Goal: Information Seeking & Learning: Learn about a topic

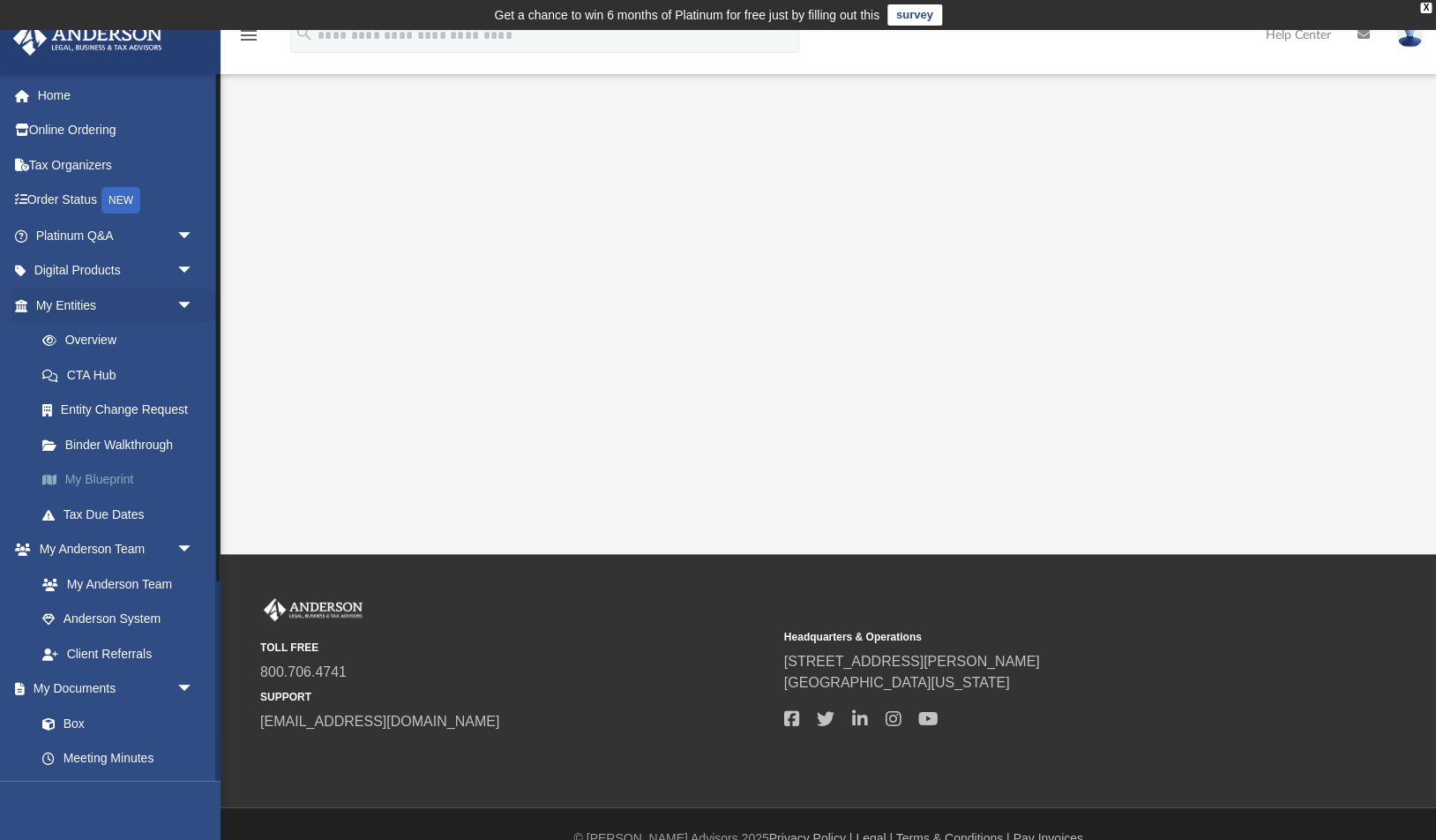
click at [108, 477] on link "My Blueprint" at bounding box center [123, 479] width 196 height 35
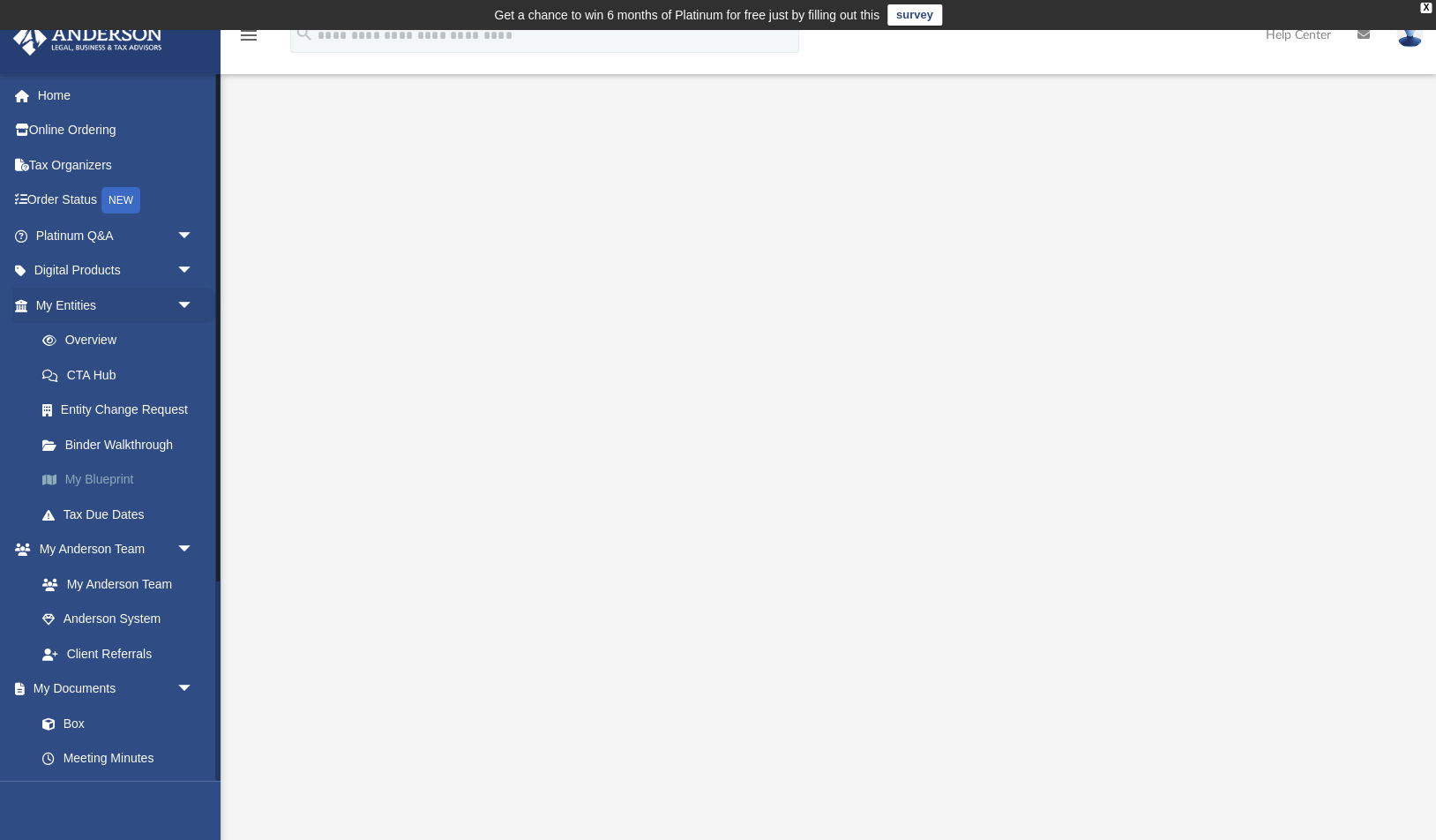
click at [127, 475] on link "My Blueprint" at bounding box center [123, 479] width 196 height 35
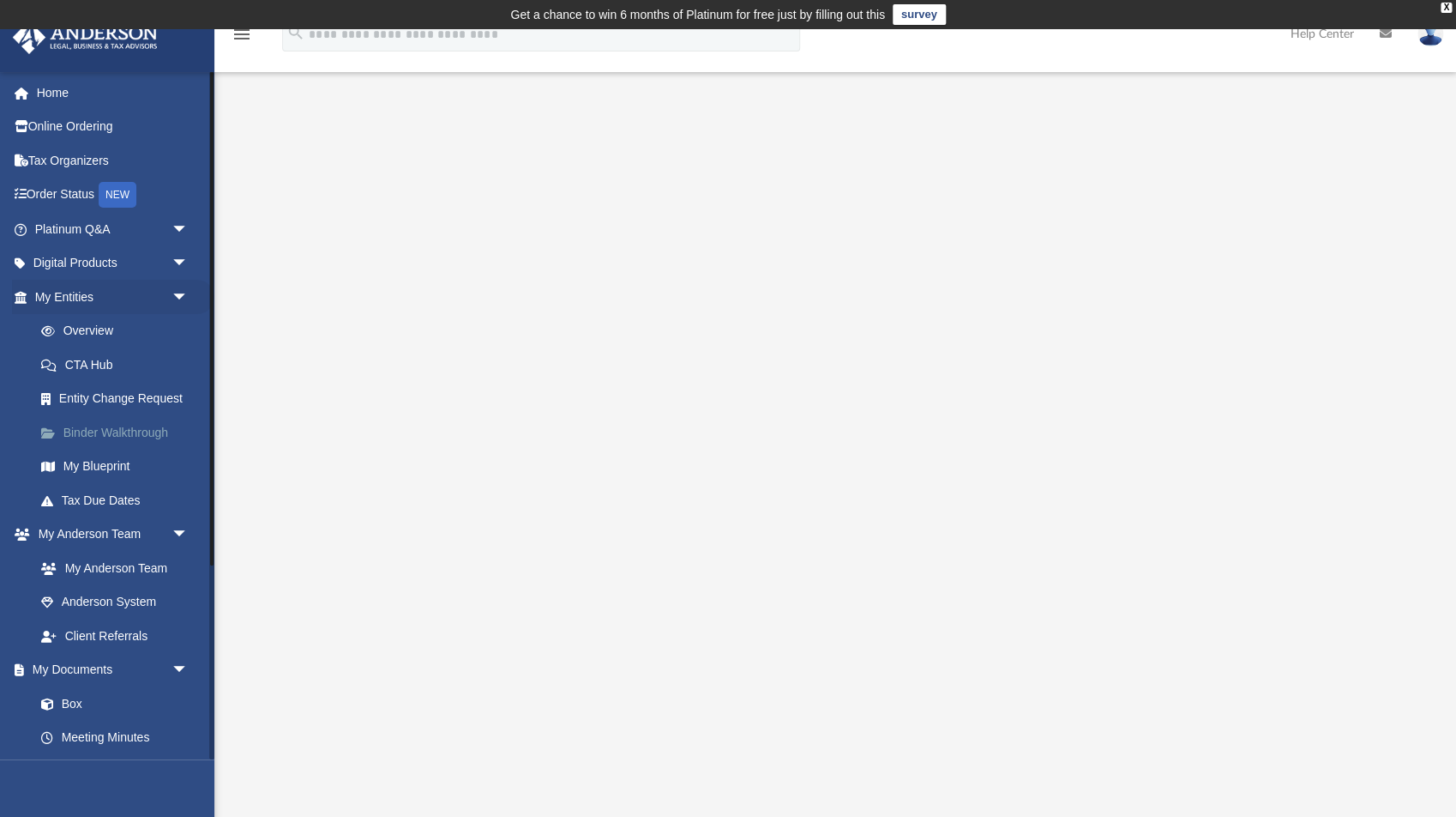
click at [149, 426] on link "Binder Walkthrough" at bounding box center [119, 432] width 190 height 34
click at [97, 465] on link "My Blueprint" at bounding box center [119, 466] width 190 height 34
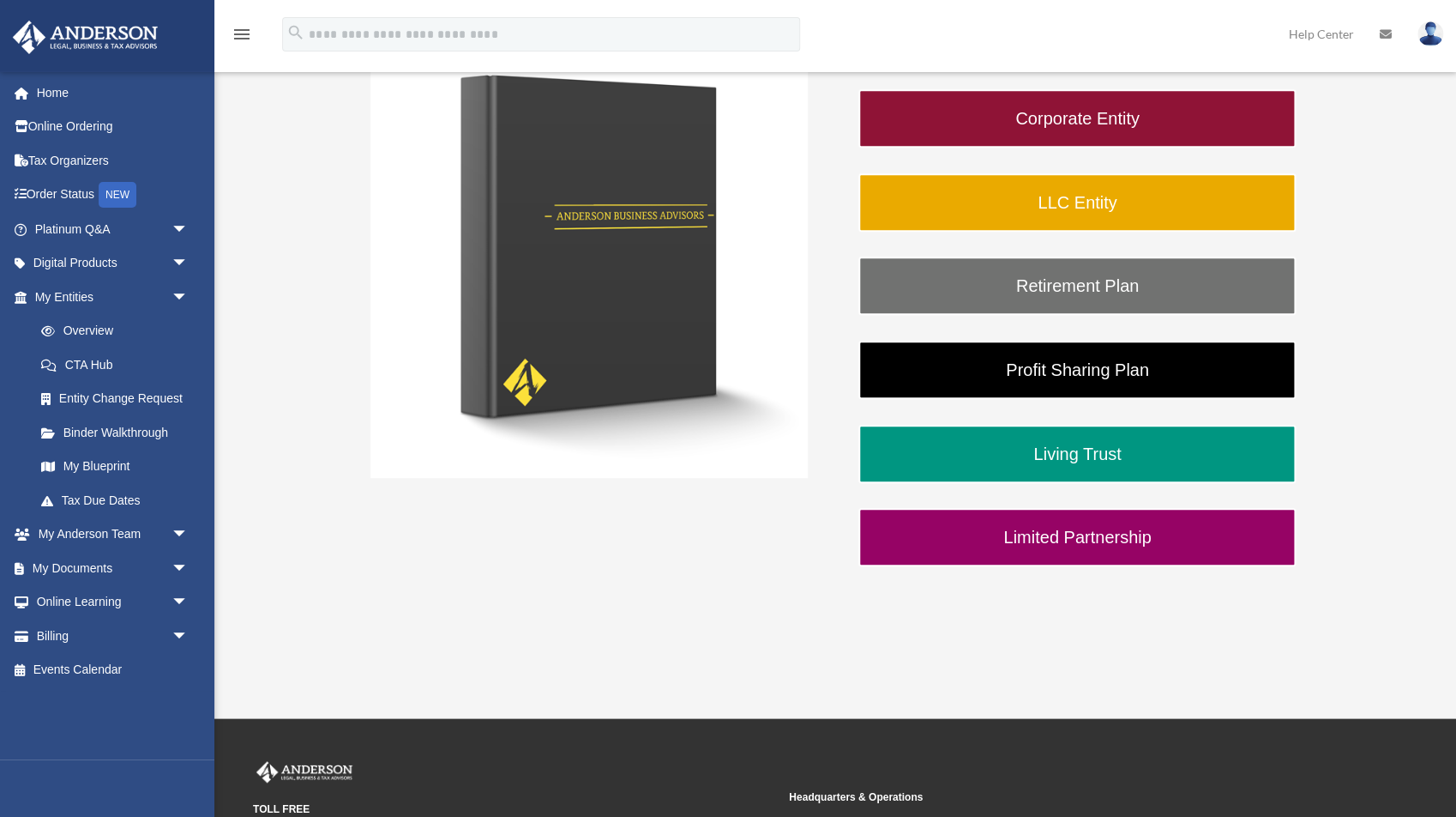
scroll to position [367, 0]
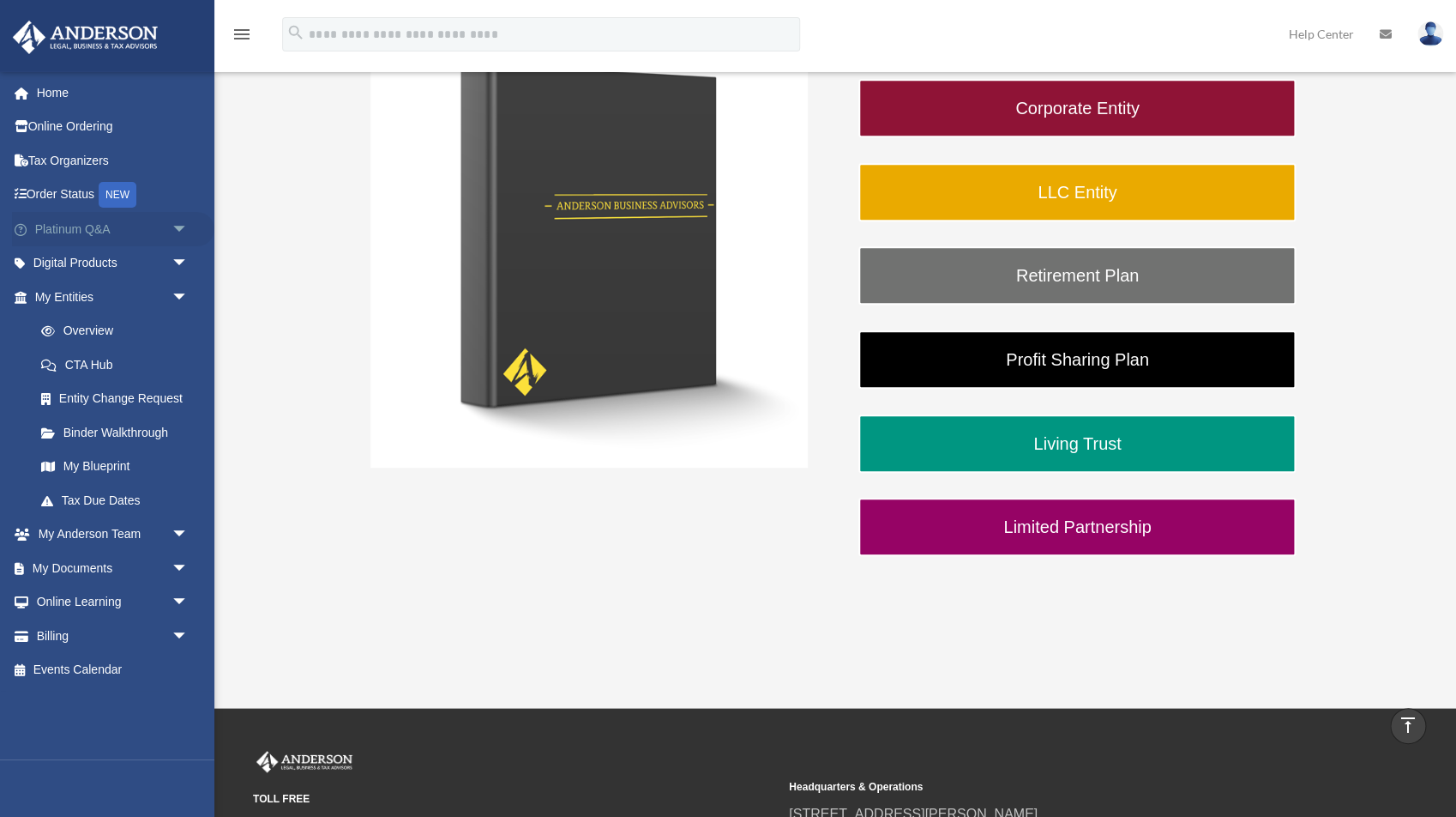
click at [95, 224] on link "Platinum Q&A arrow_drop_down" at bounding box center [113, 229] width 203 height 34
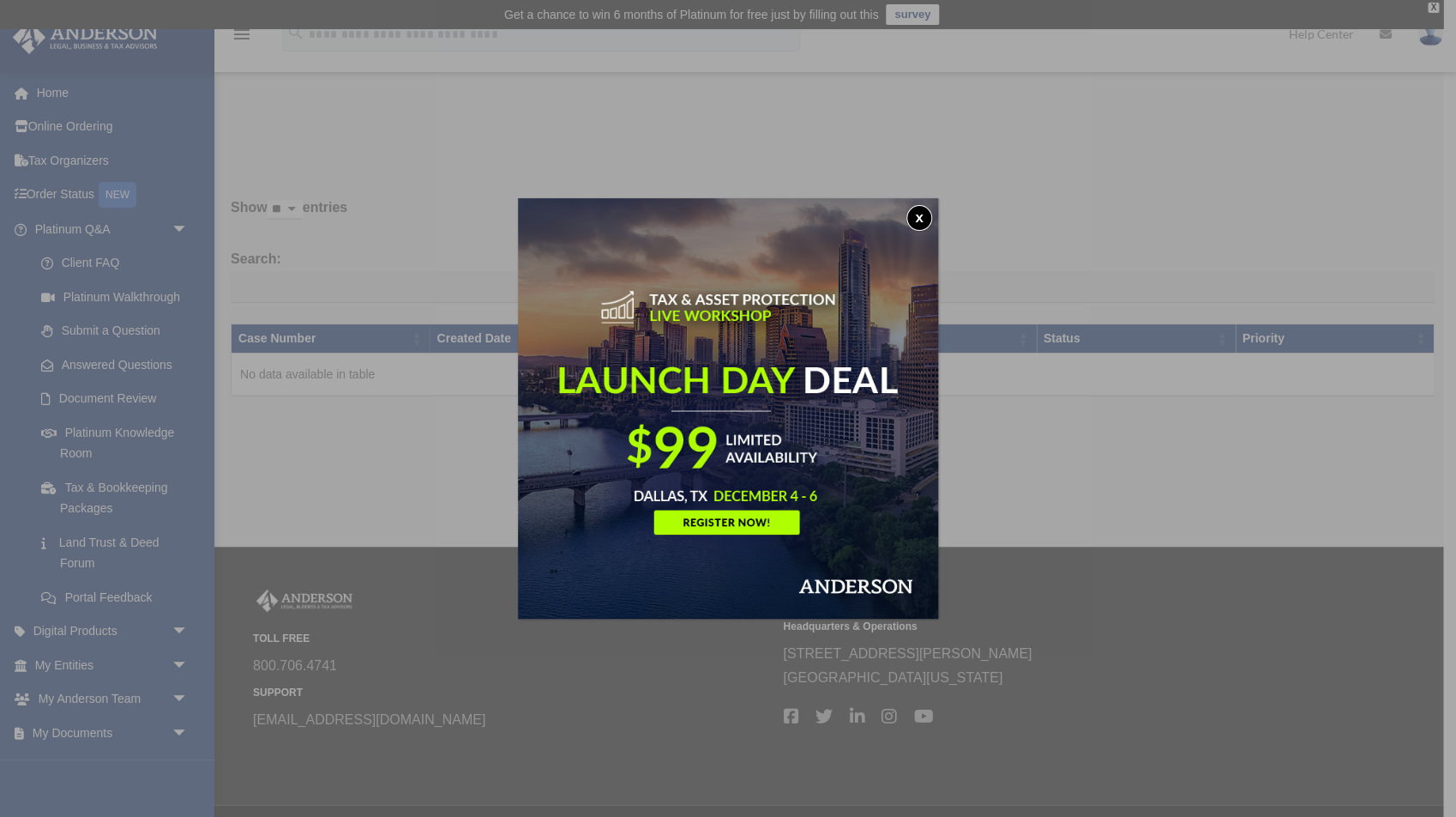
click at [924, 217] on button "x" at bounding box center [919, 218] width 26 height 26
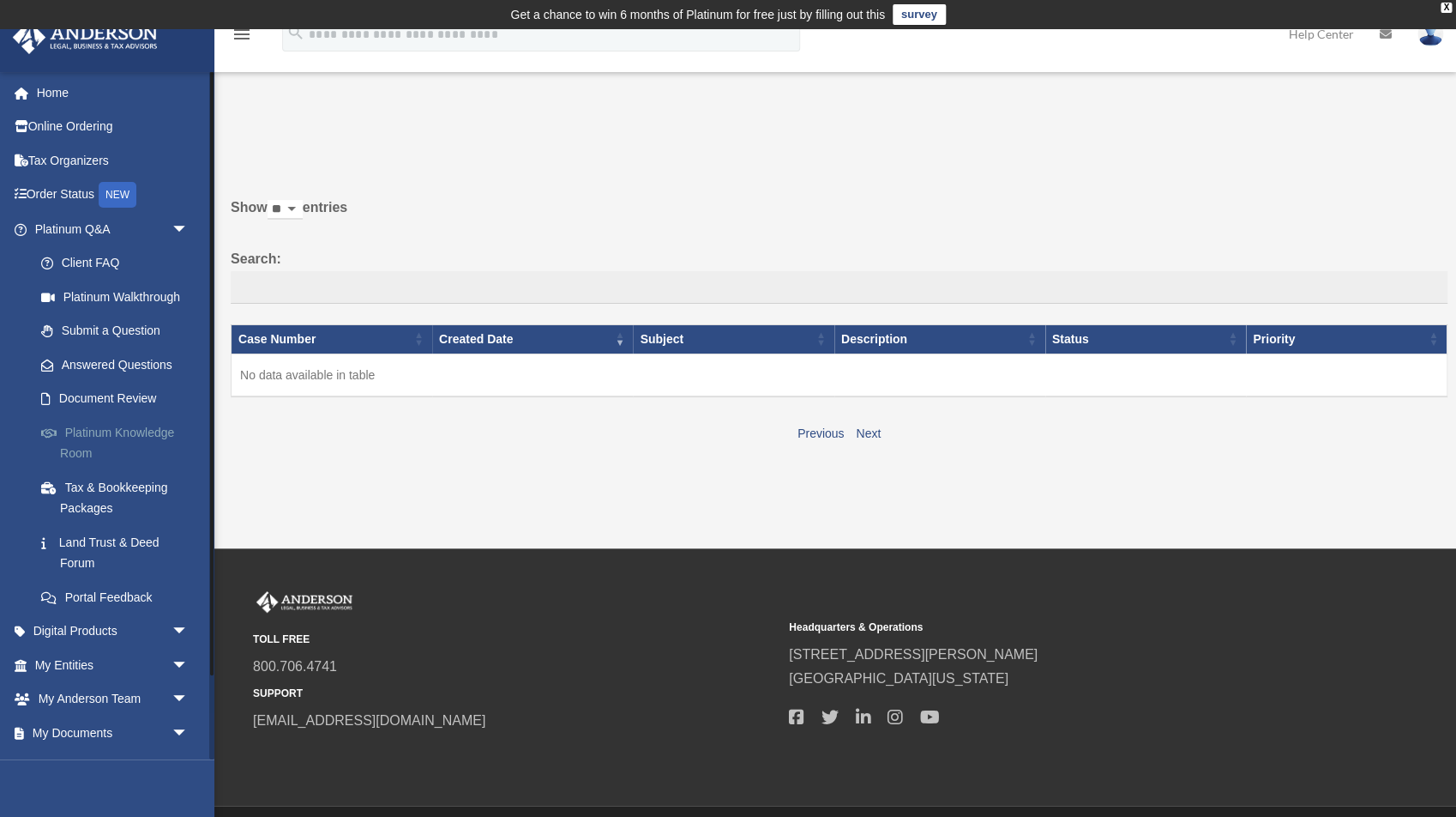
click at [135, 432] on link "Platinum Knowledge Room" at bounding box center [119, 442] width 190 height 55
click at [120, 434] on link "Platinum Knowledge Room" at bounding box center [119, 442] width 190 height 55
click at [108, 428] on link "Platinum Knowledge Room" at bounding box center [119, 442] width 190 height 55
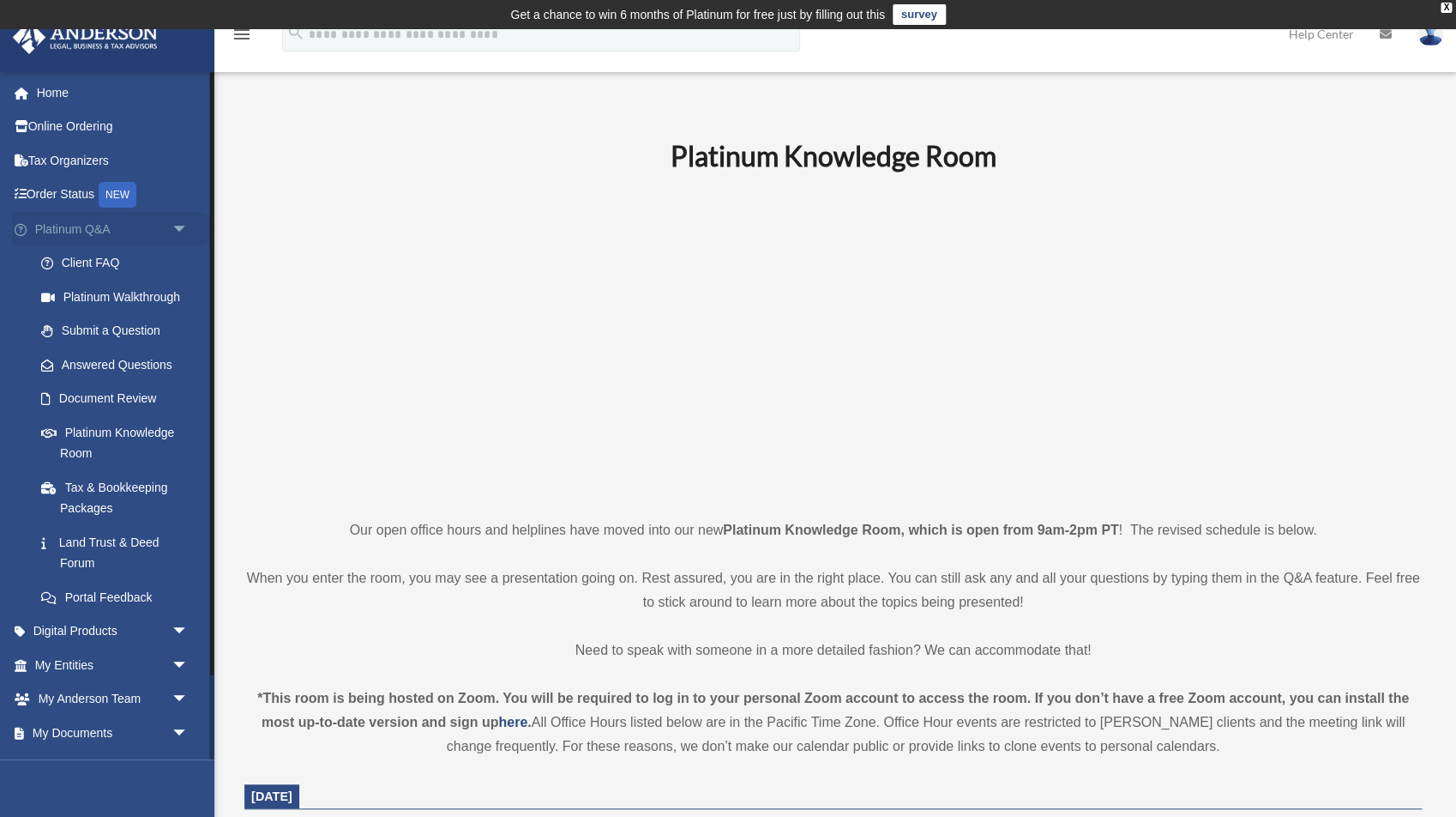
click at [189, 230] on span "arrow_drop_down" at bounding box center [188, 229] width 34 height 35
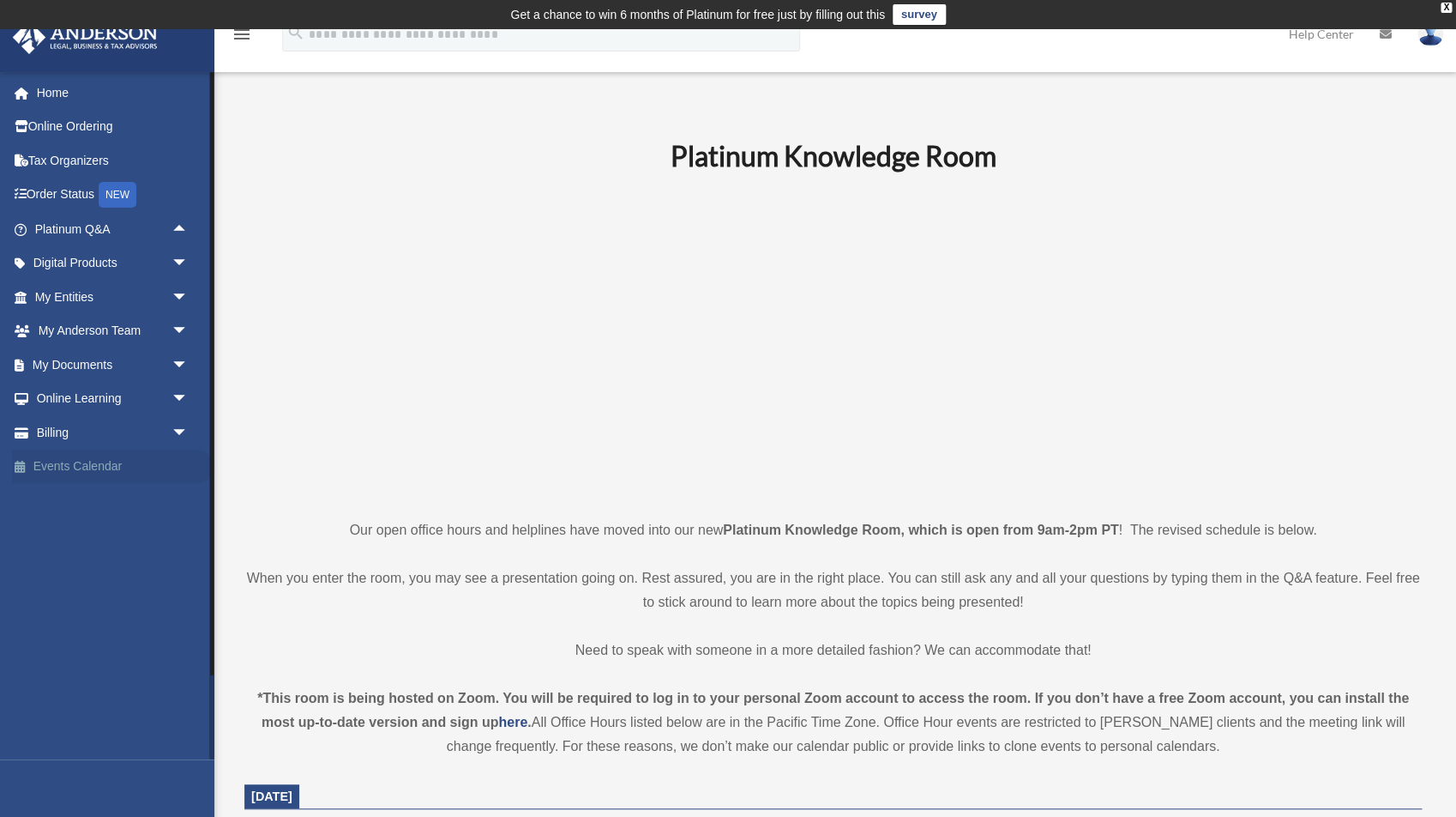
click at [72, 463] on link "Events Calendar" at bounding box center [113, 466] width 203 height 34
click at [72, 474] on link "Events Calendar" at bounding box center [113, 466] width 203 height 34
click at [157, 404] on link "Online Learning arrow_drop_down" at bounding box center [113, 399] width 203 height 34
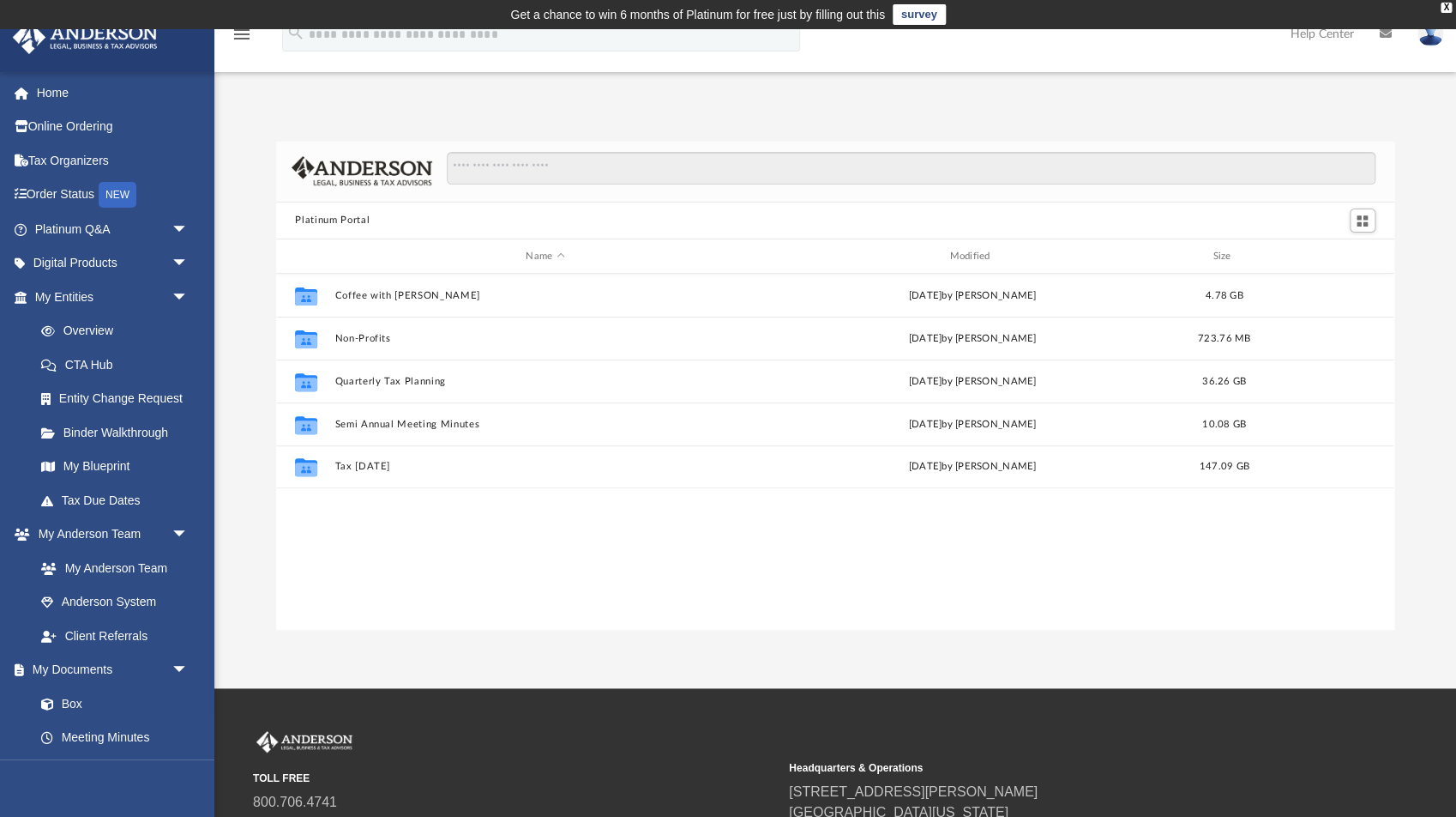
scroll to position [390, 1117]
click at [171, 293] on span "arrow_drop_down" at bounding box center [188, 297] width 34 height 35
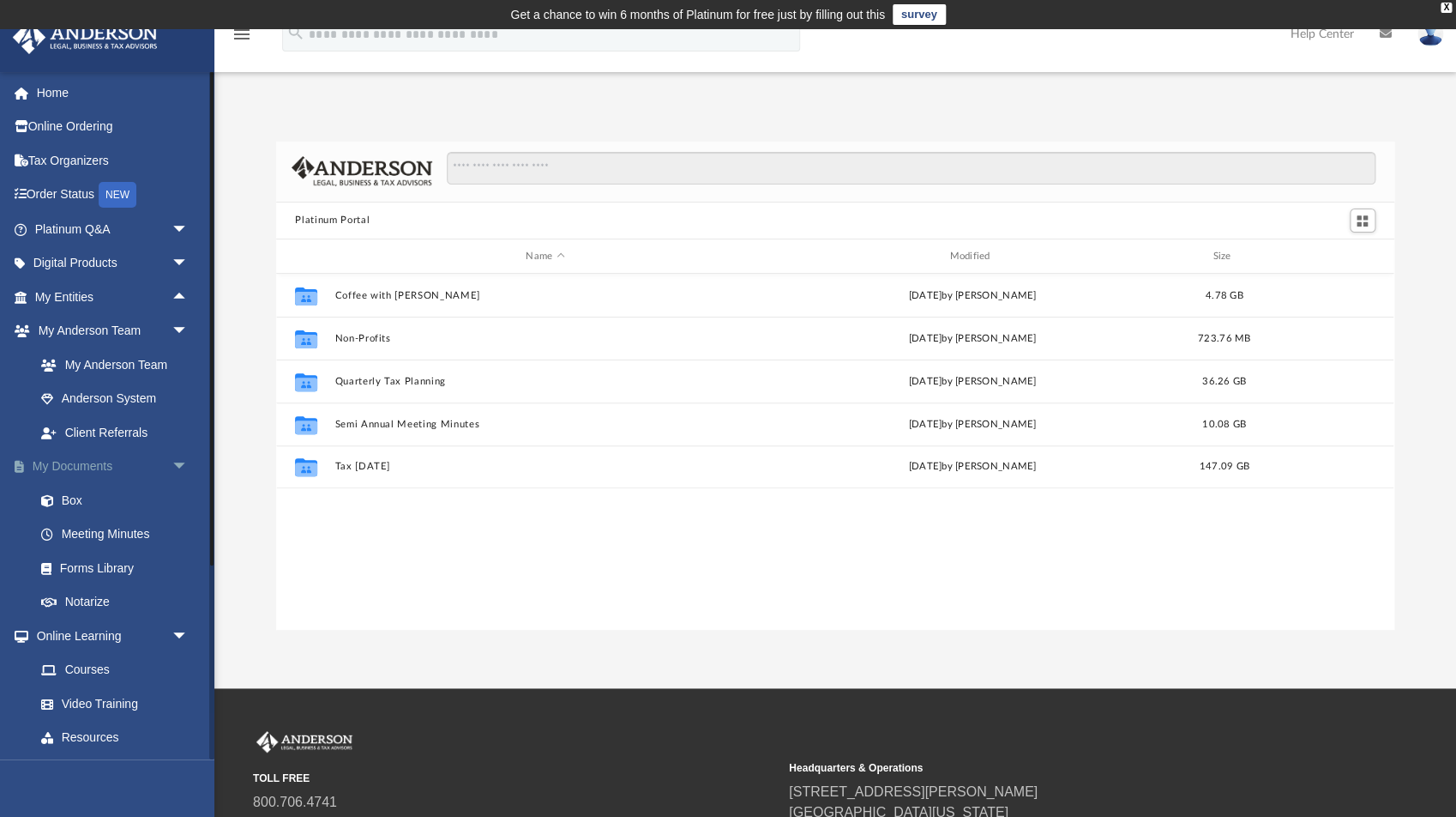
click at [187, 465] on span "arrow_drop_down" at bounding box center [188, 466] width 34 height 35
click at [102, 679] on link "Events Calendar" at bounding box center [113, 670] width 203 height 34
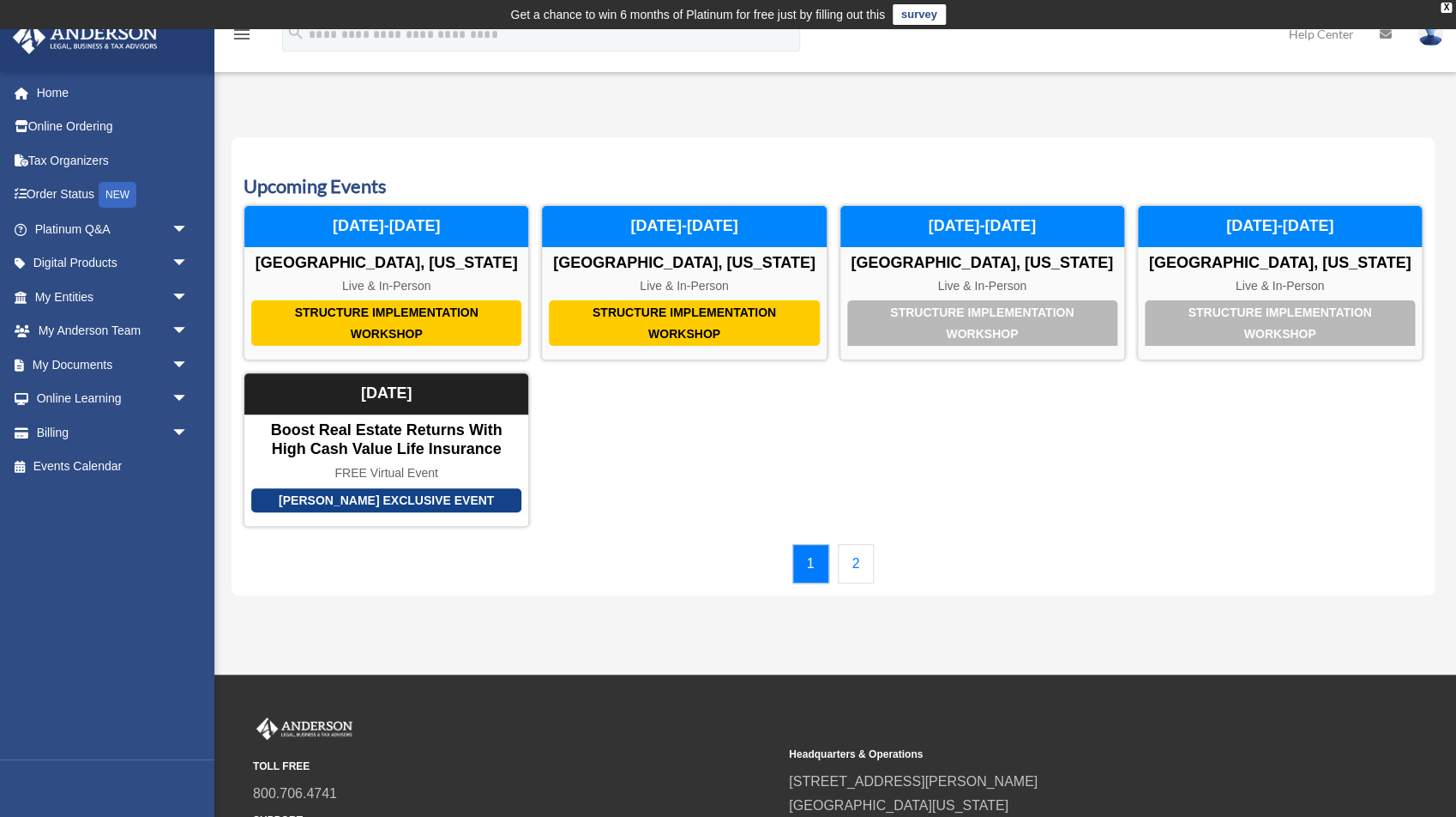
click at [854, 558] on link "2" at bounding box center [856, 563] width 37 height 39
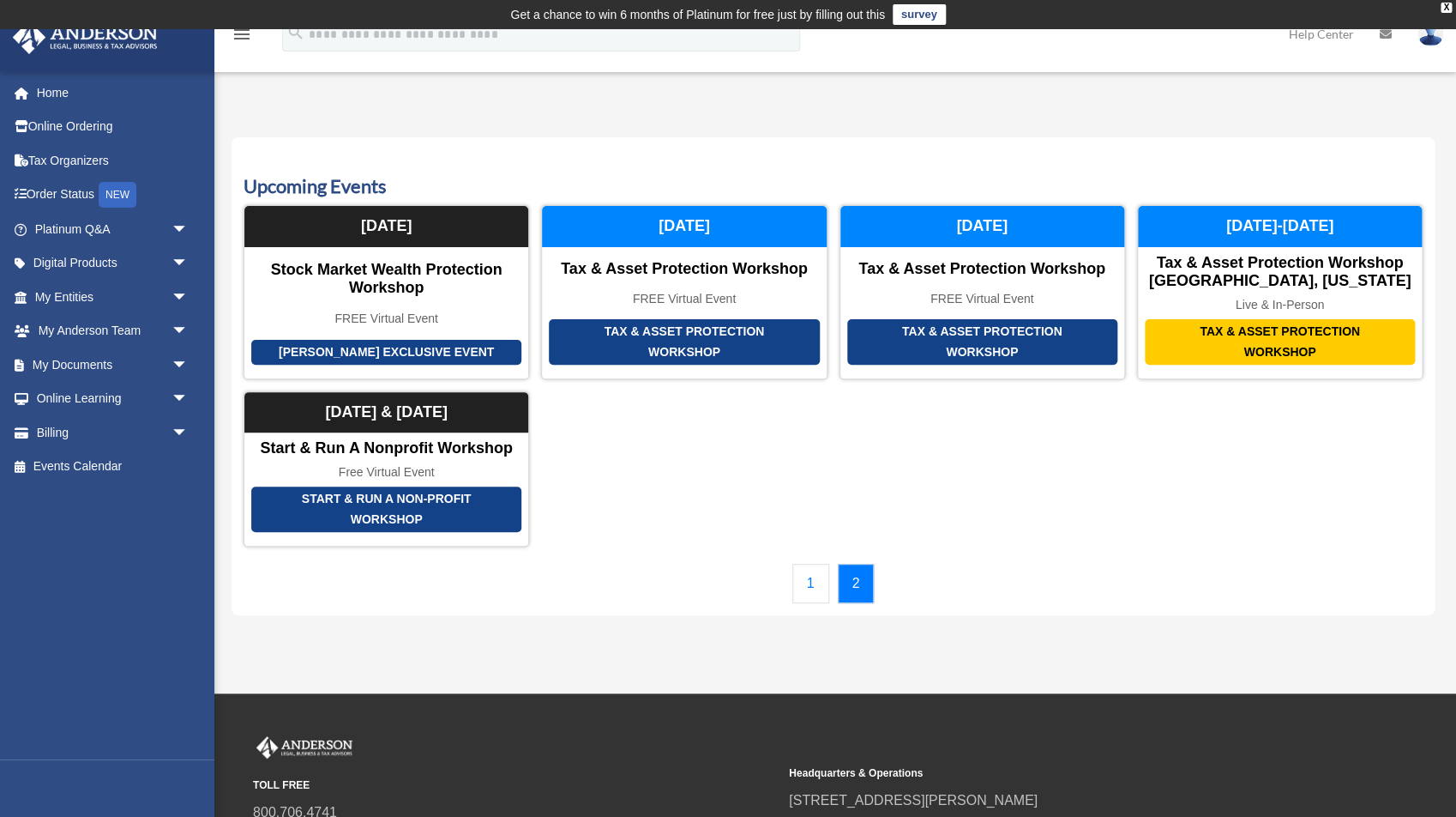
click at [816, 582] on link "1" at bounding box center [810, 583] width 37 height 39
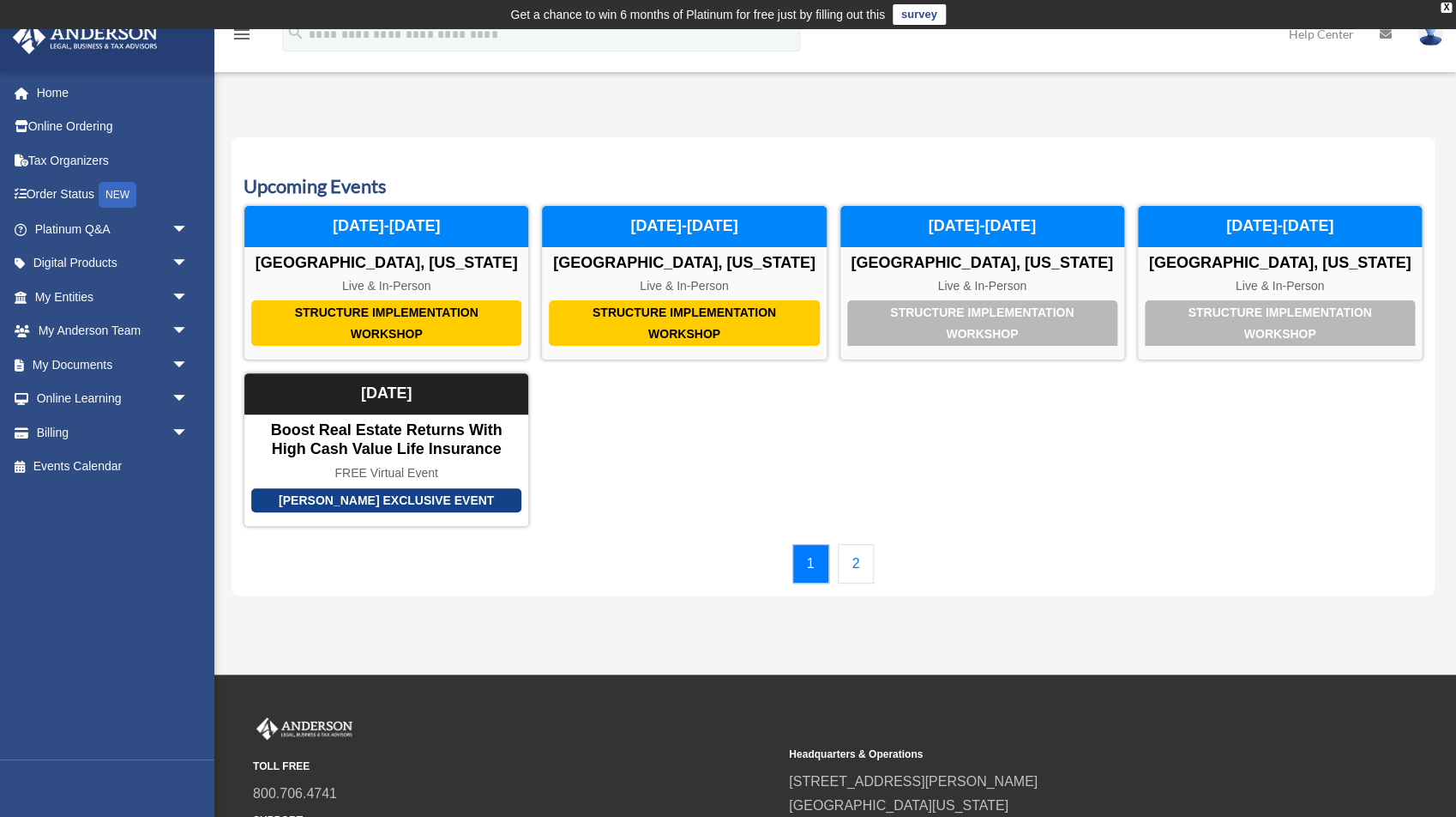
click at [849, 574] on link "2" at bounding box center [856, 563] width 37 height 39
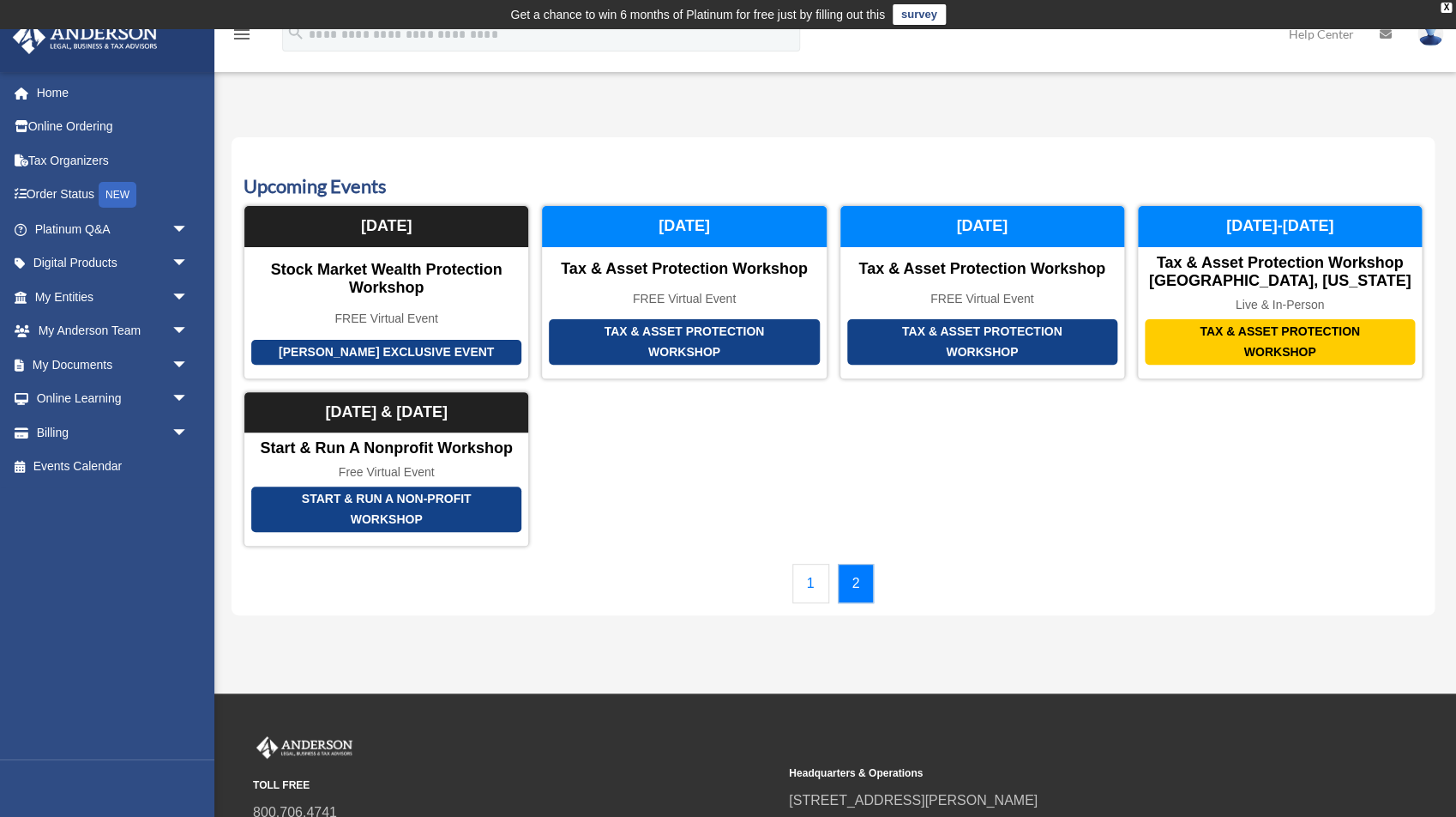
click at [828, 589] on link "1" at bounding box center [810, 583] width 37 height 39
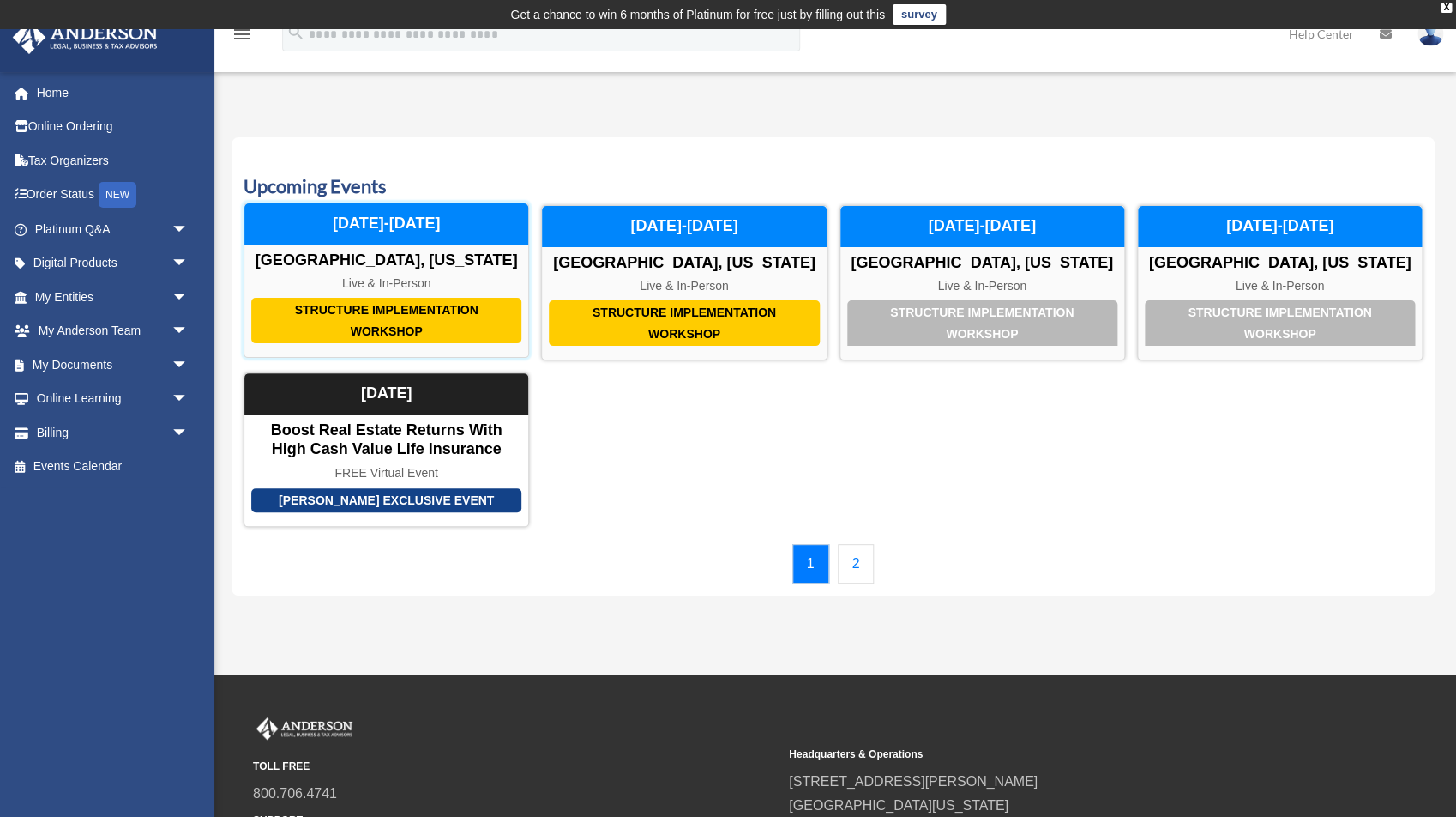
click at [438, 318] on div "Structure Implementation Workshop" at bounding box center [386, 320] width 270 height 46
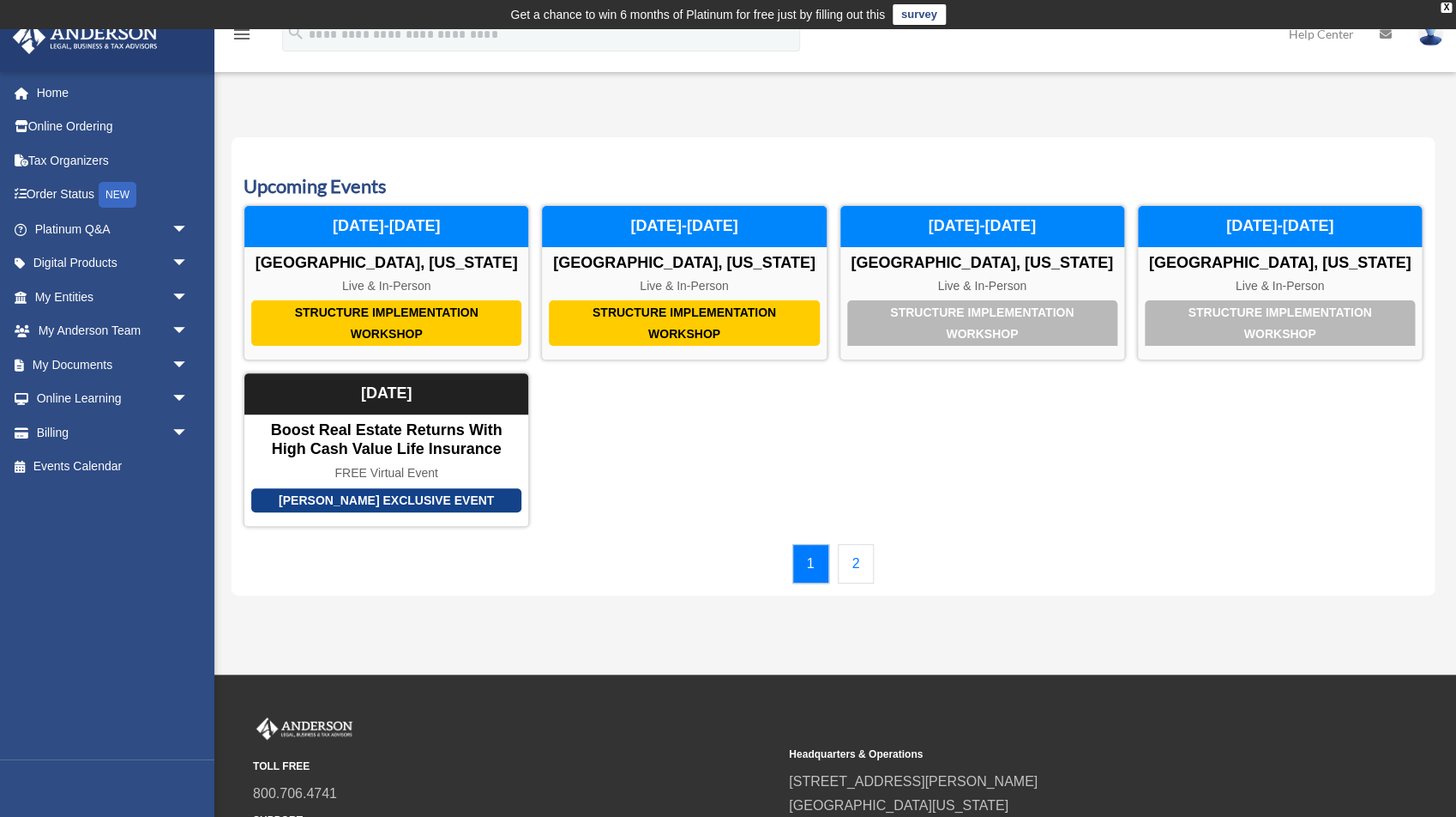
click at [864, 562] on link "2" at bounding box center [856, 563] width 37 height 39
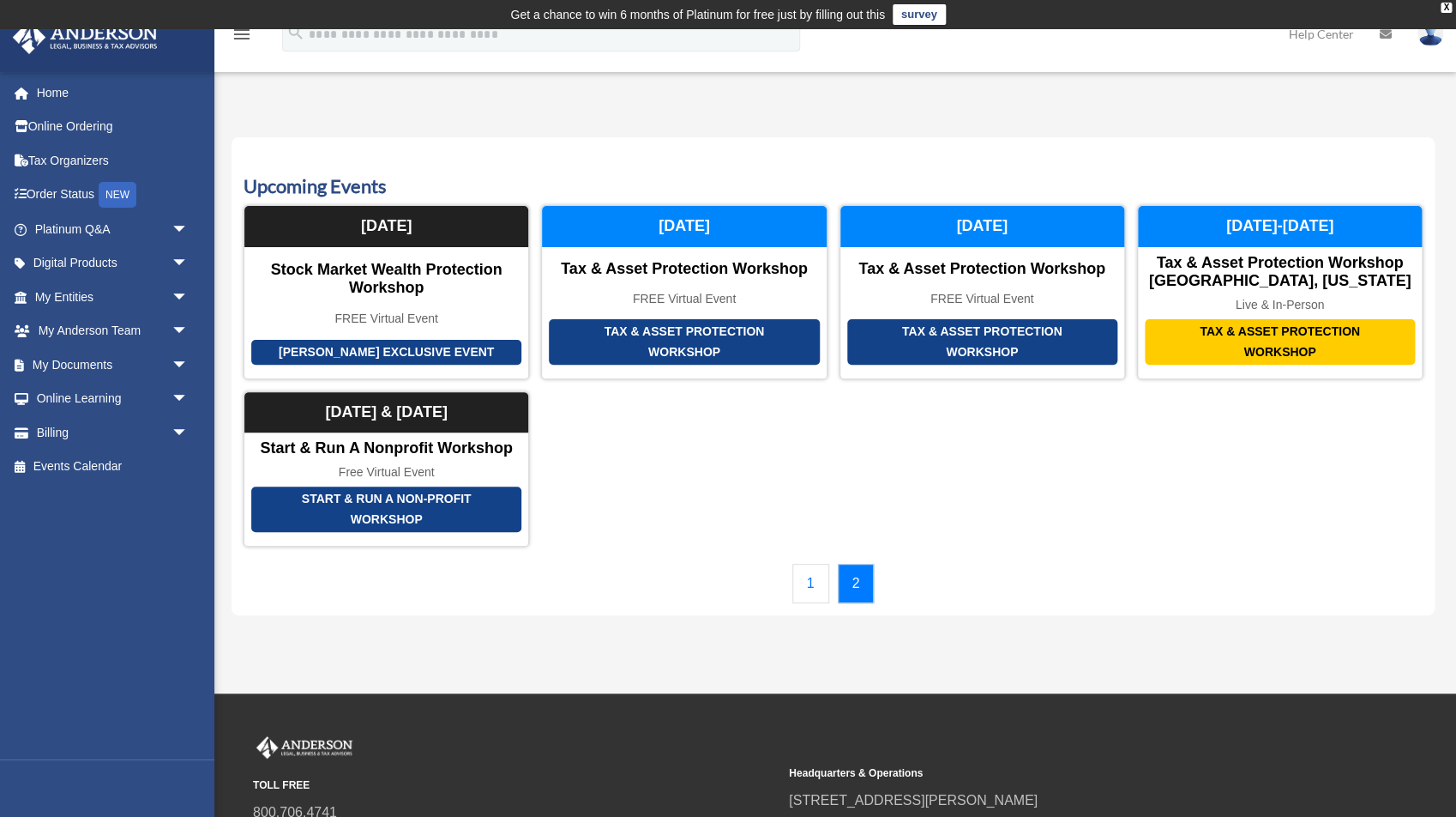
click at [823, 582] on link "1" at bounding box center [810, 583] width 37 height 39
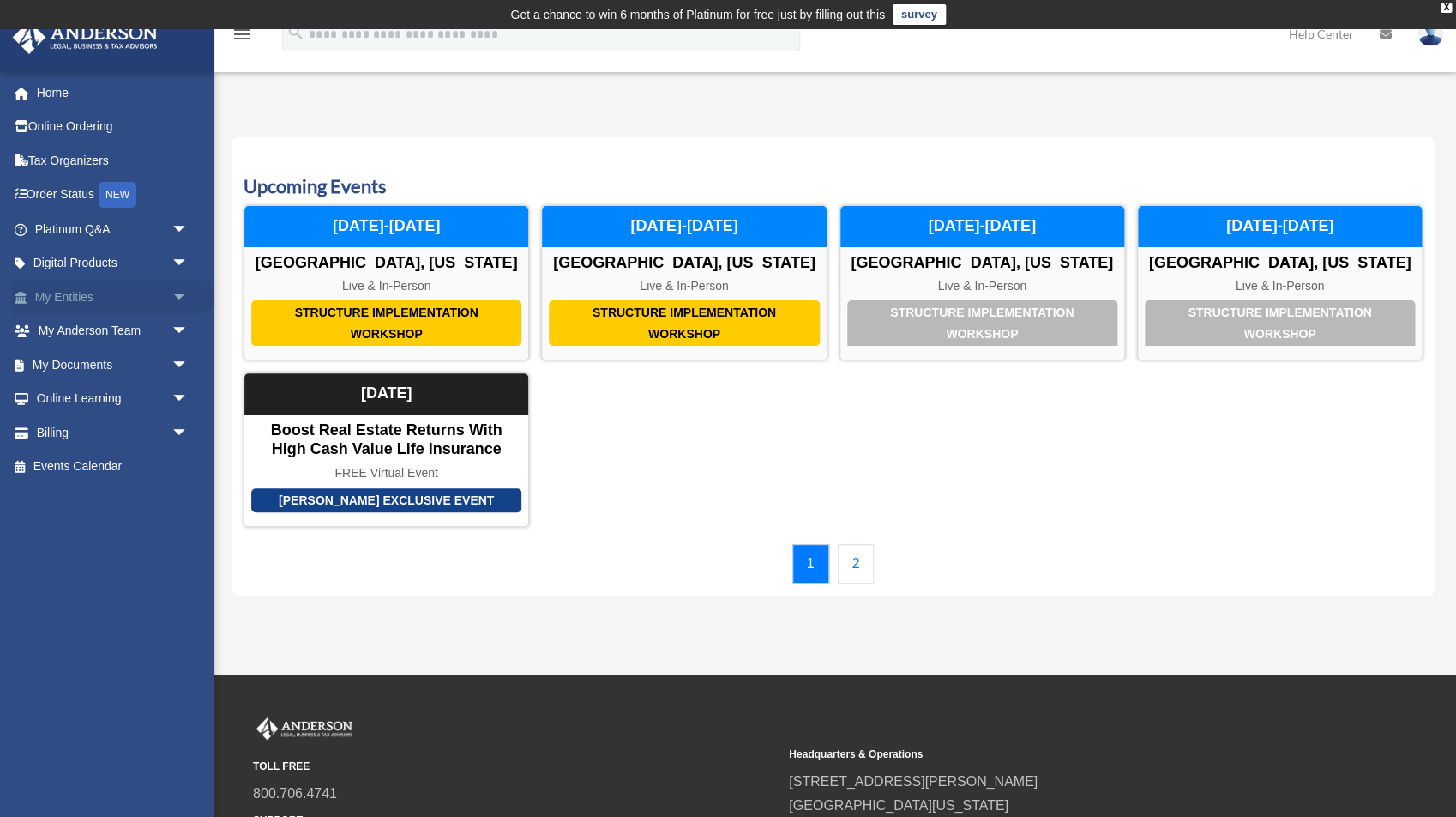
click at [131, 287] on link "My Entities arrow_drop_down" at bounding box center [113, 297] width 203 height 34
click at [163, 302] on link "My Entities arrow_drop_down" at bounding box center [113, 297] width 203 height 34
click at [142, 261] on link "Digital Products arrow_drop_down" at bounding box center [113, 264] width 203 height 34
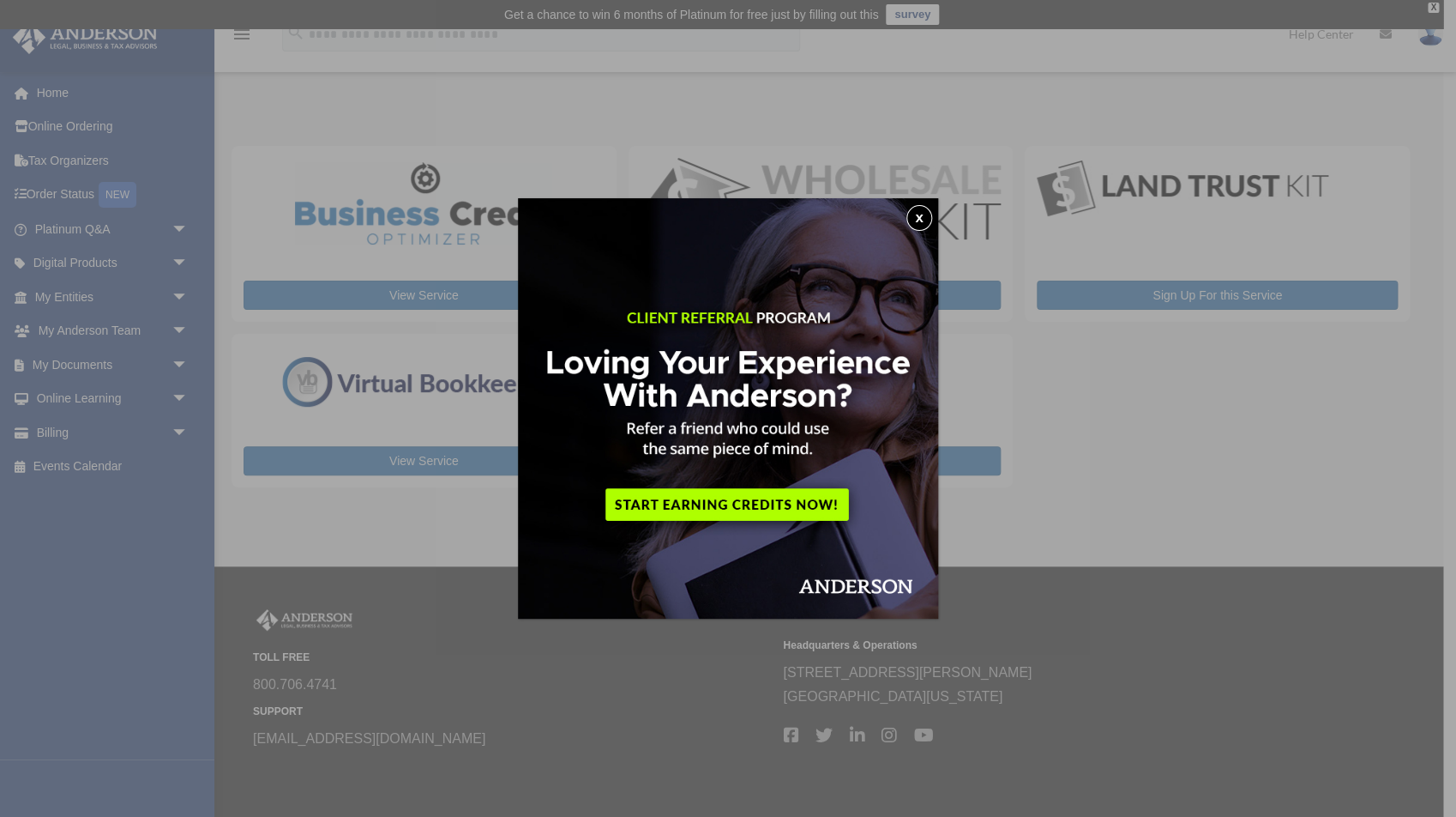
click at [927, 220] on button "x" at bounding box center [919, 218] width 26 height 26
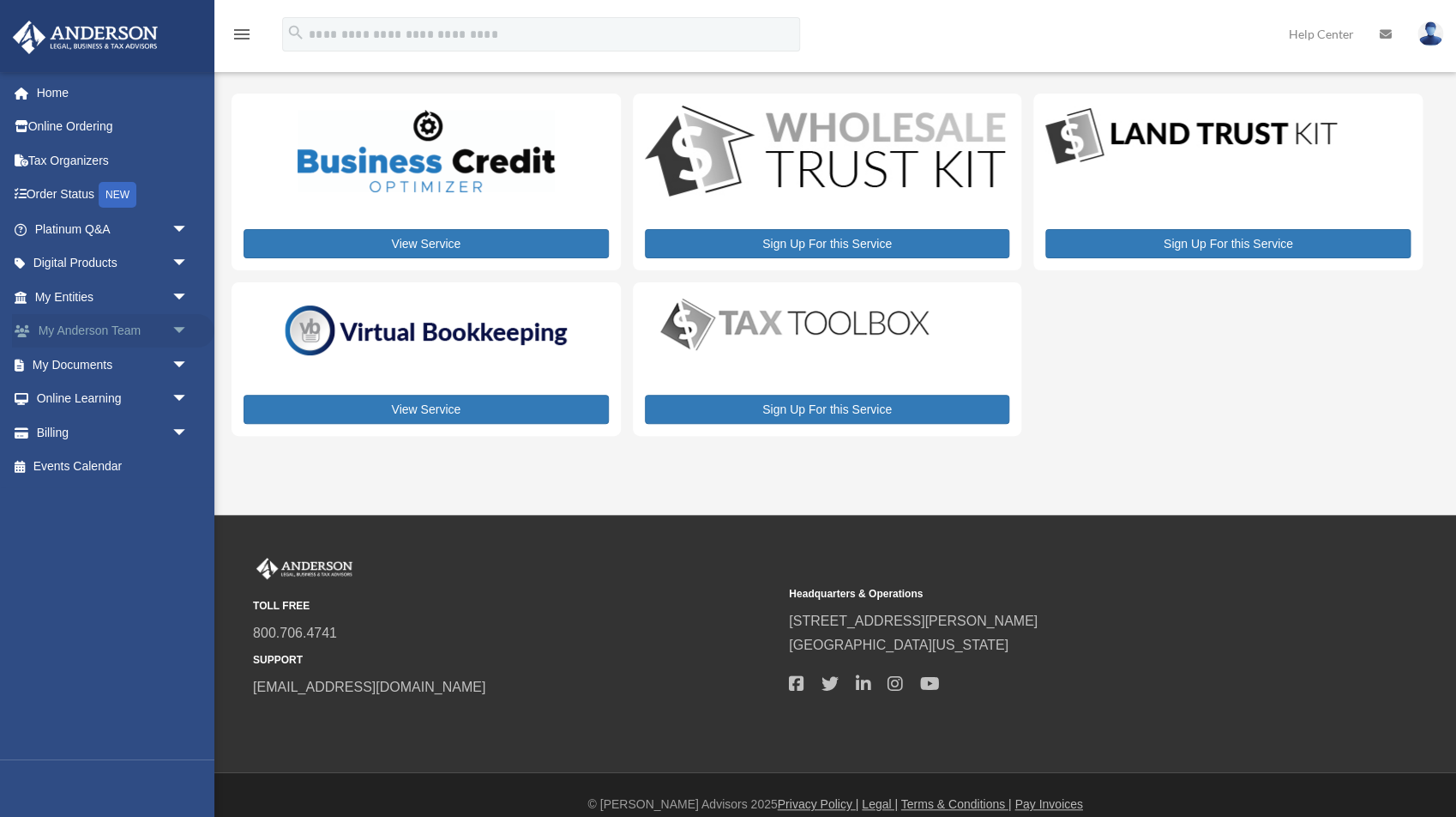
scroll to position [72, 0]
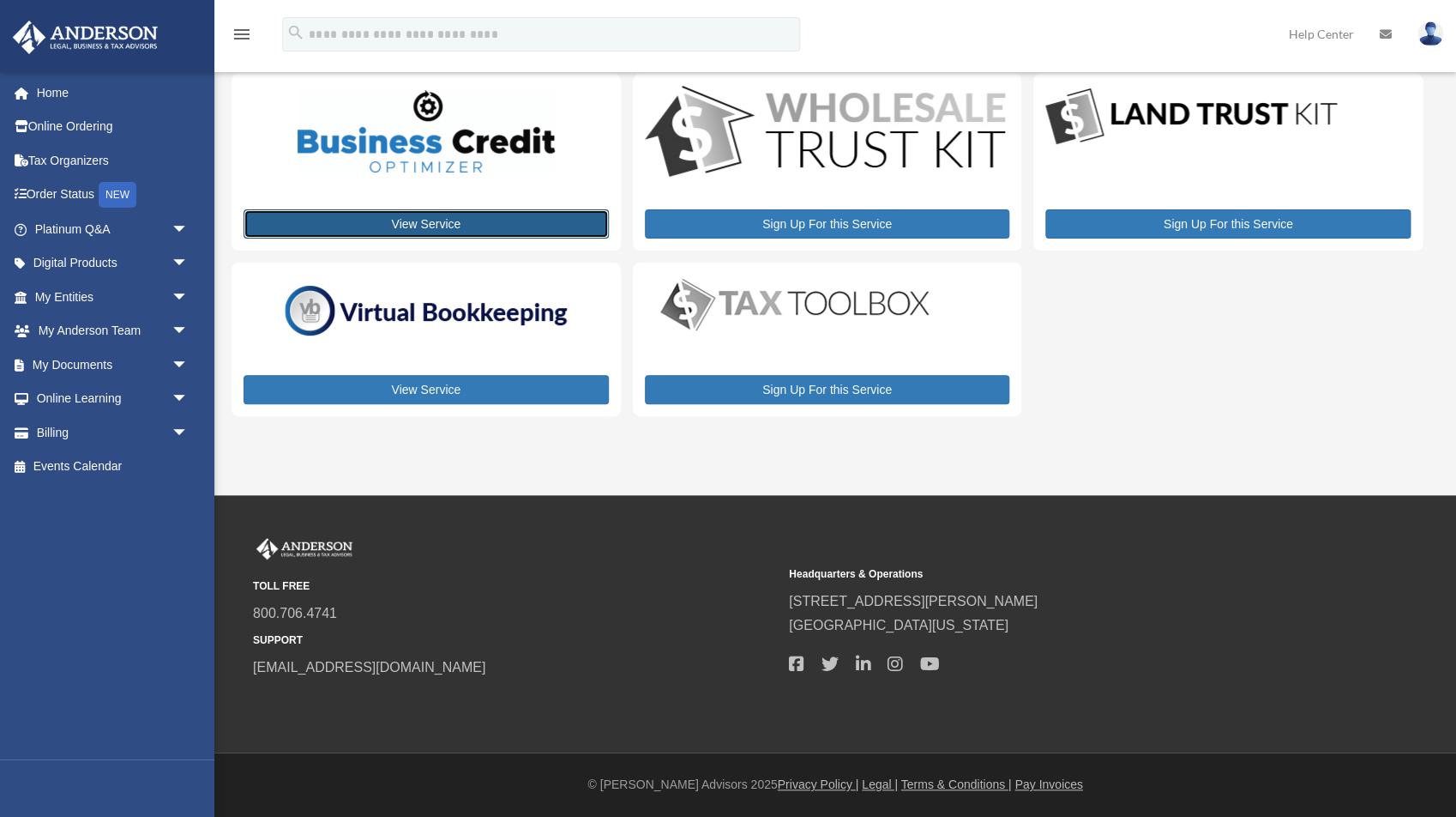
click at [379, 217] on link "View Service" at bounding box center [426, 223] width 365 height 30
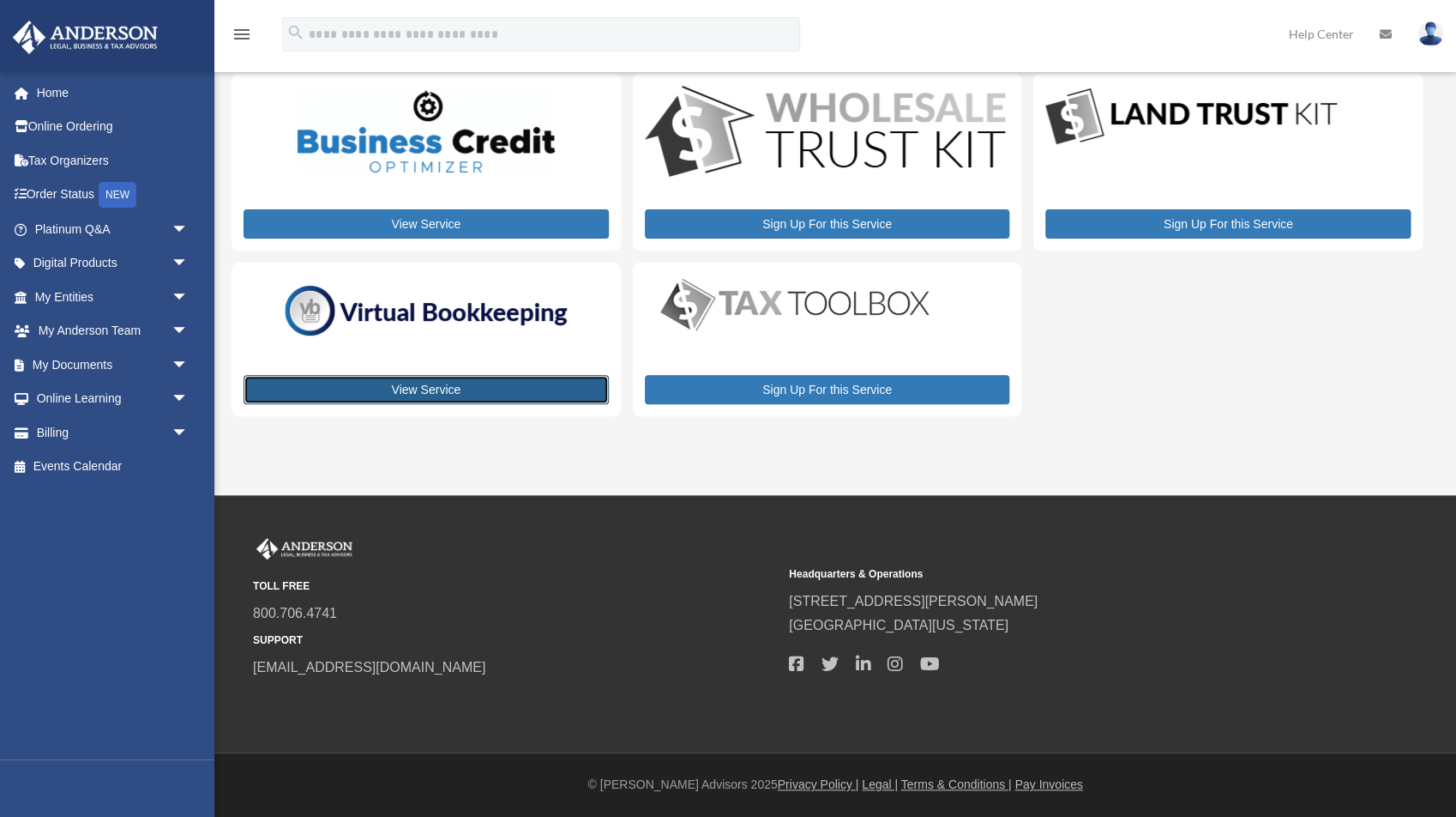
click at [447, 389] on link "View Service" at bounding box center [426, 389] width 365 height 30
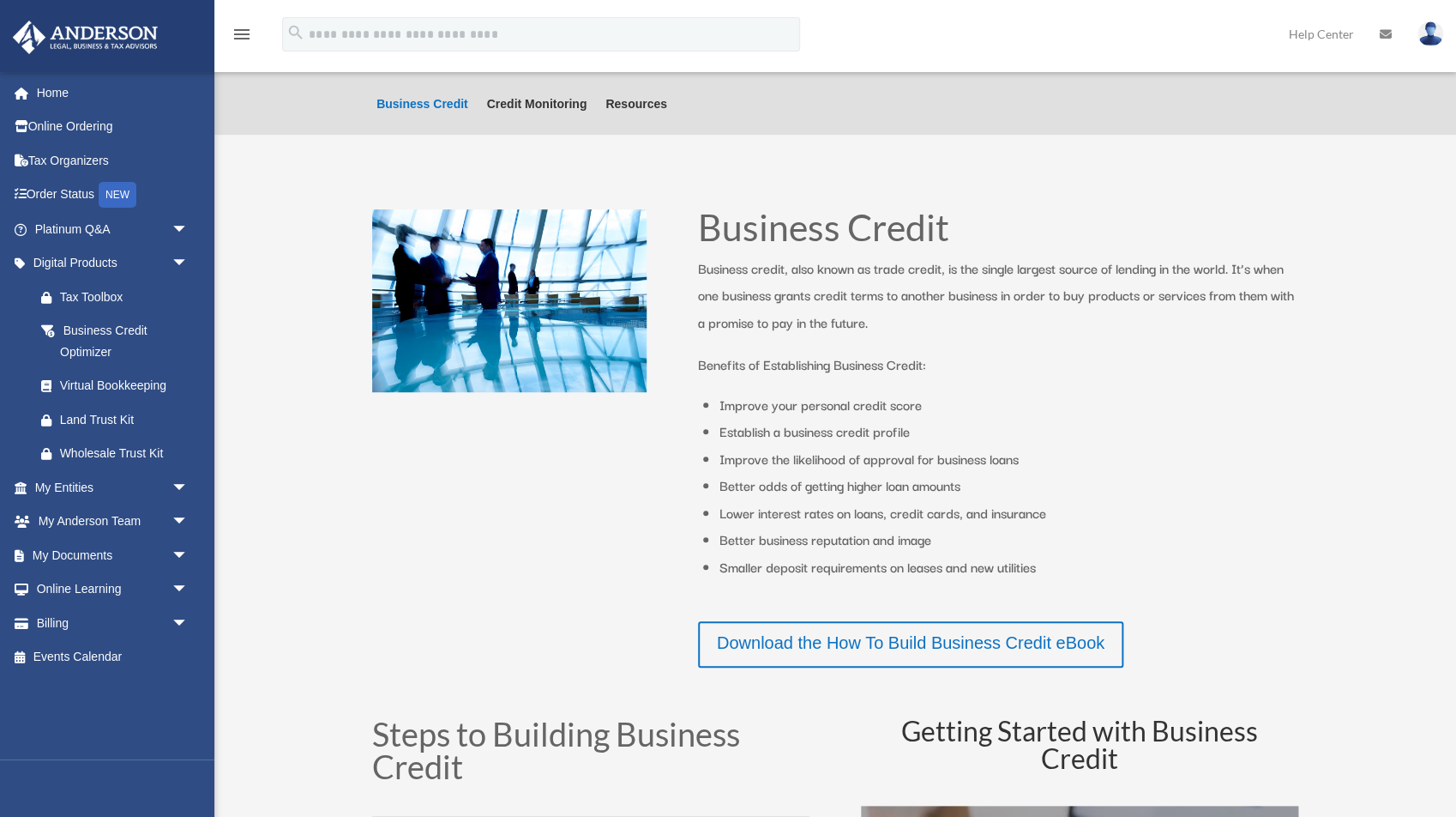
scroll to position [230, 0]
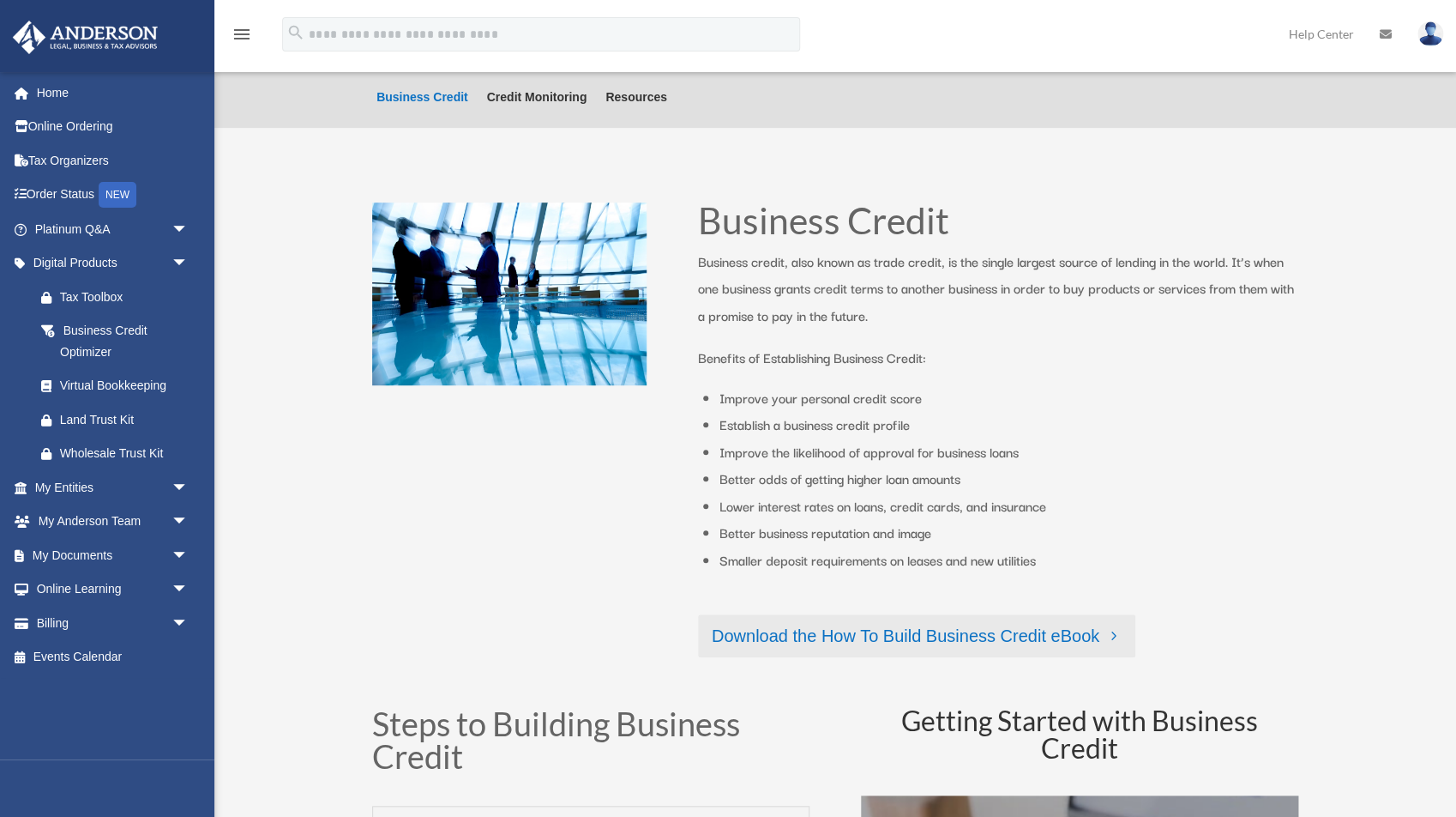
click at [846, 643] on link "Download the How To Build Business Credit eBook" at bounding box center [917, 636] width 438 height 43
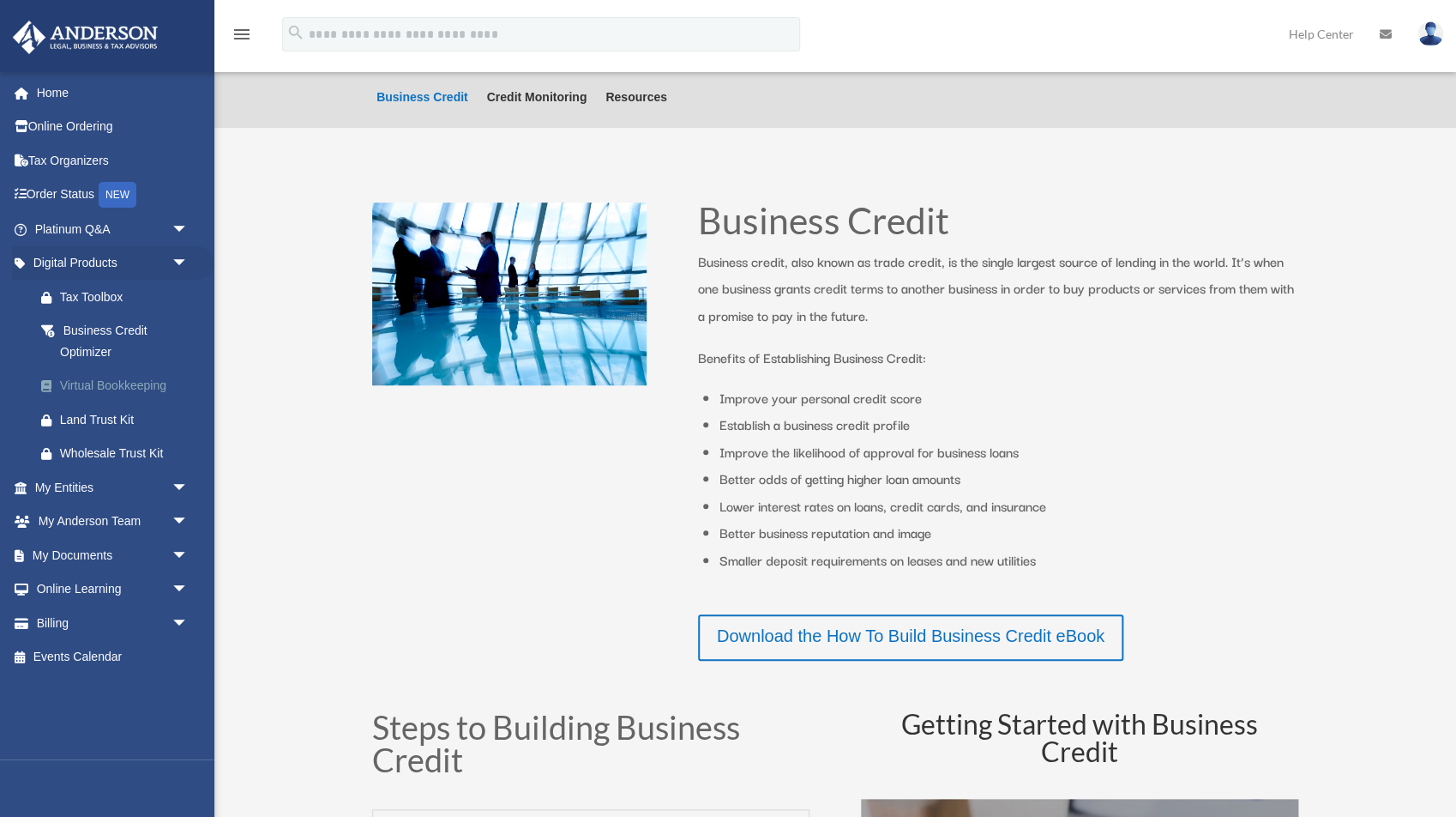
click at [139, 383] on div "Virtual Bookkeeping" at bounding box center [126, 386] width 133 height 22
click at [129, 377] on div "Virtual Bookkeeping" at bounding box center [126, 386] width 133 height 22
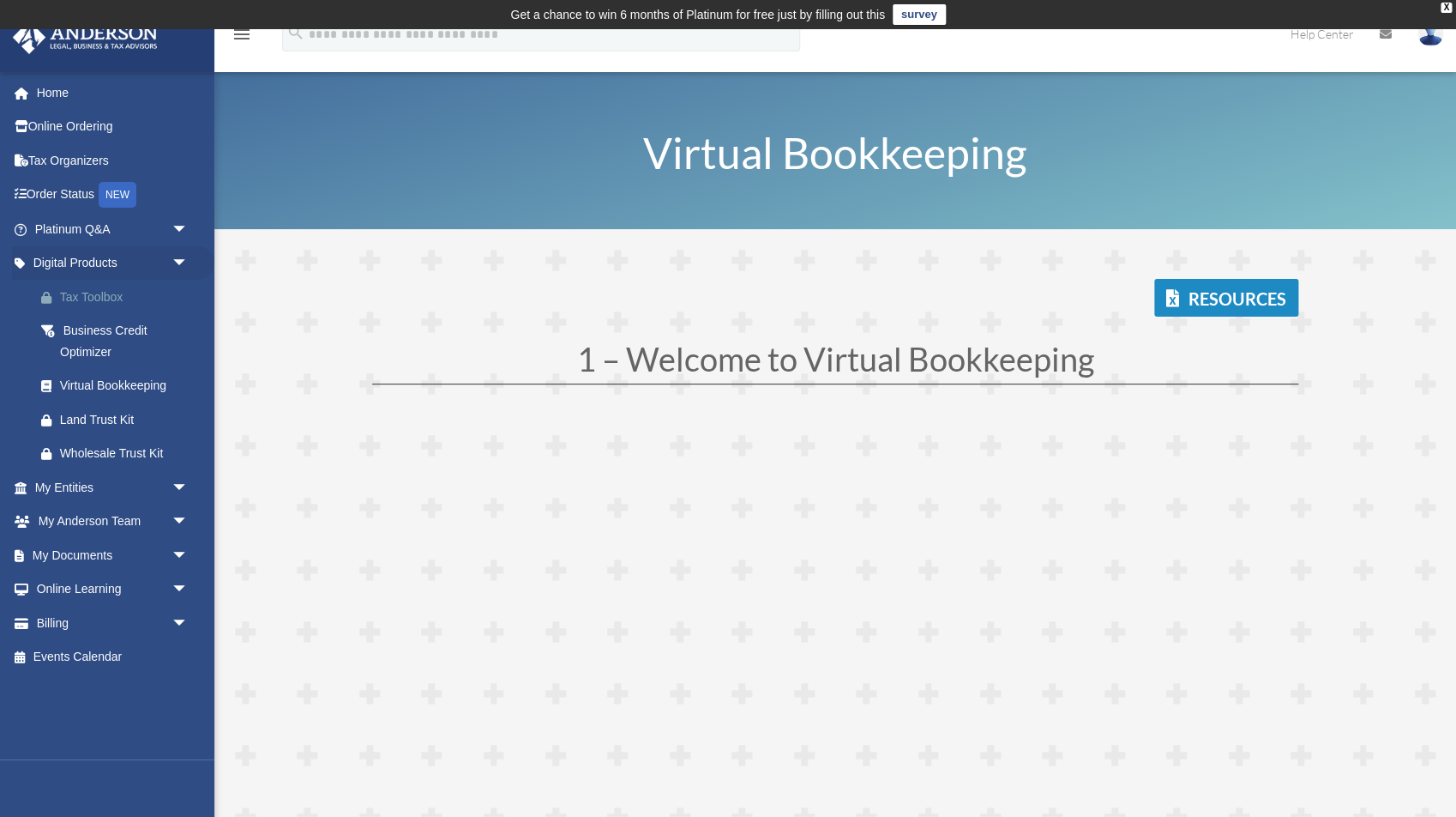
click at [111, 292] on div "Tax Toolbox" at bounding box center [126, 297] width 133 height 22
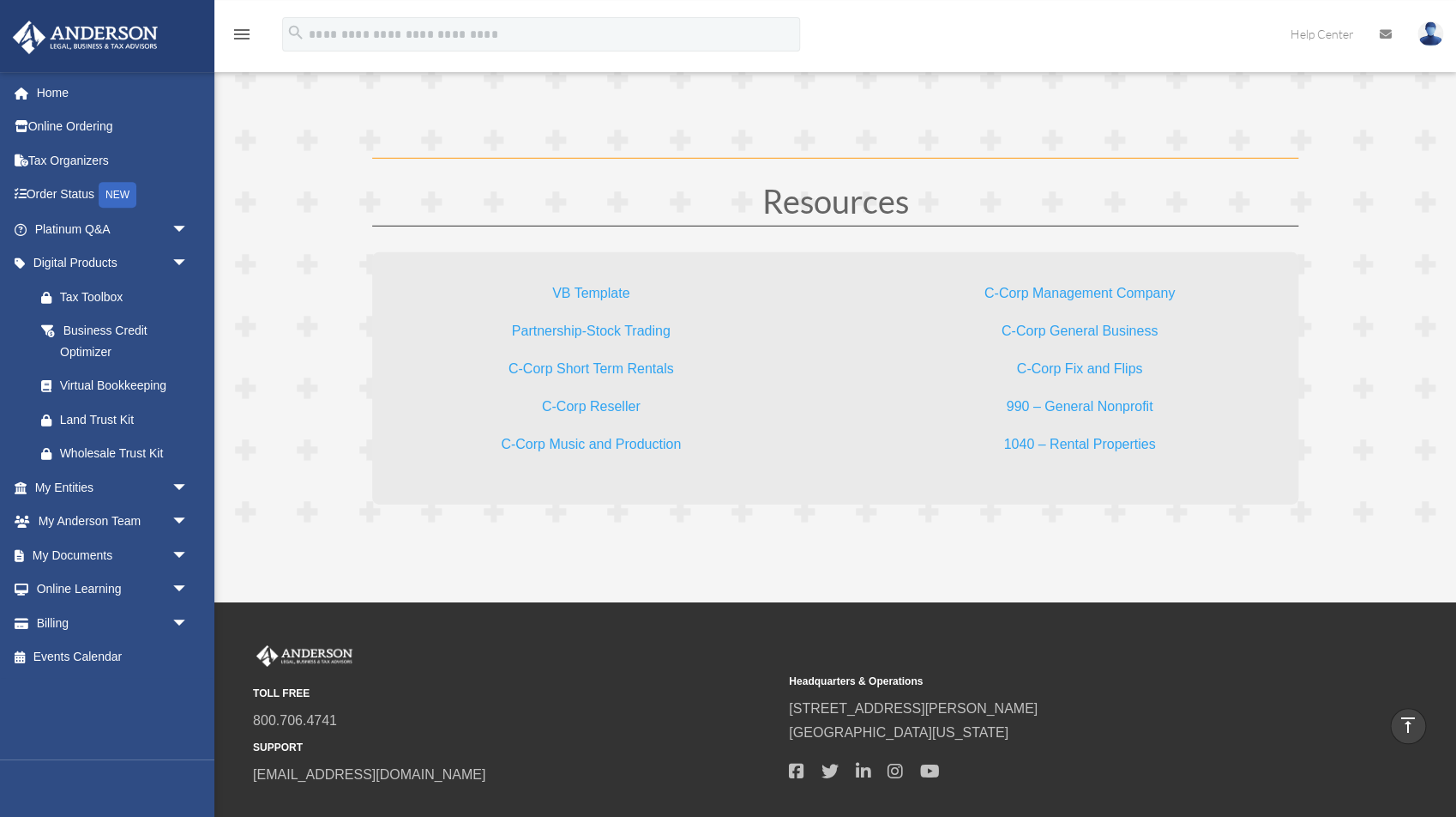
scroll to position [5073, 0]
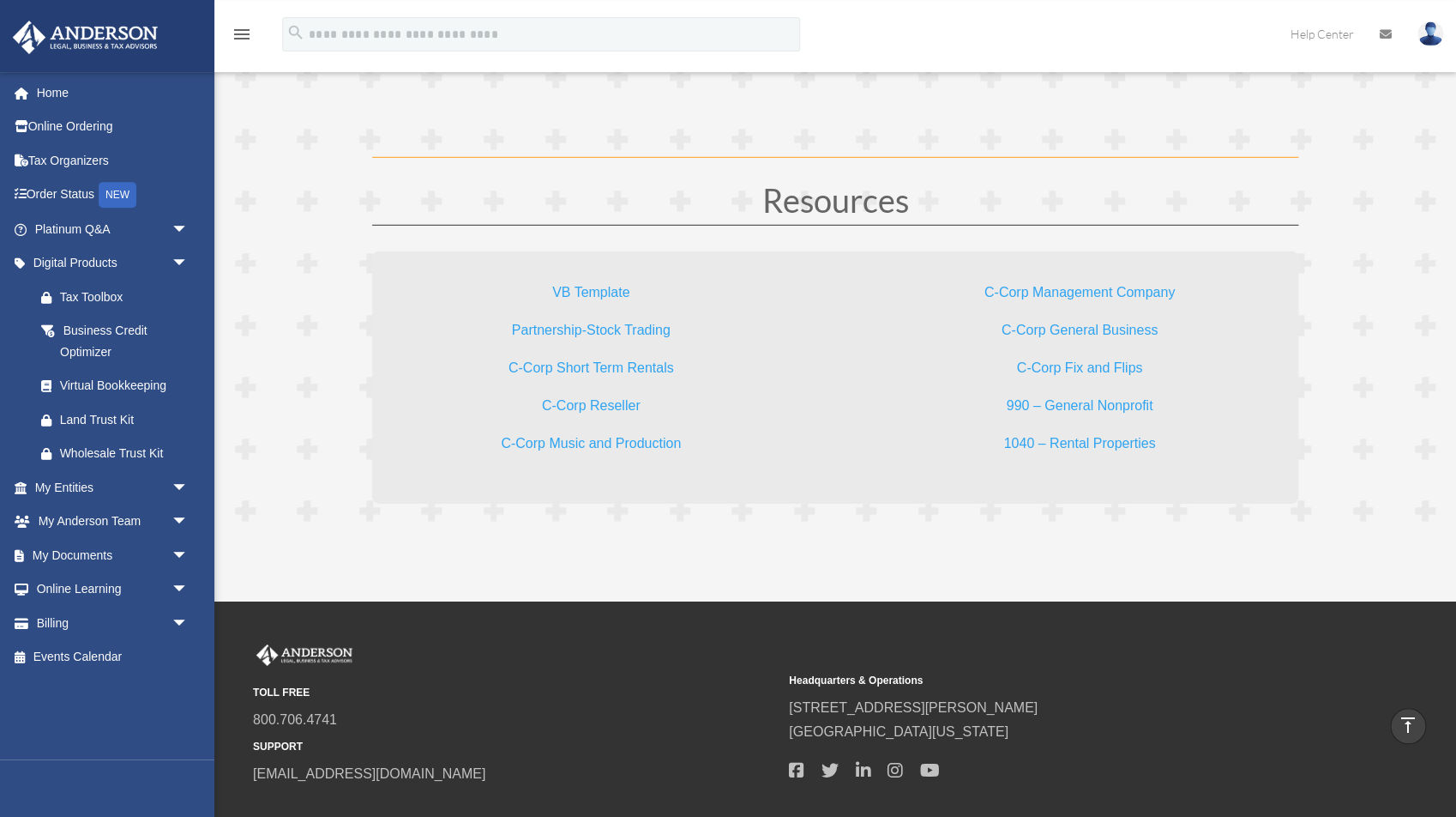
click at [1120, 403] on link "990 – General Nonprofit" at bounding box center [1079, 410] width 147 height 23
click at [1088, 445] on link "1040 – Rental Properties" at bounding box center [1079, 448] width 152 height 23
click at [1088, 287] on link "C-Corp Management Company" at bounding box center [1079, 297] width 190 height 23
click at [611, 291] on link "VB Template" at bounding box center [591, 297] width 77 height 23
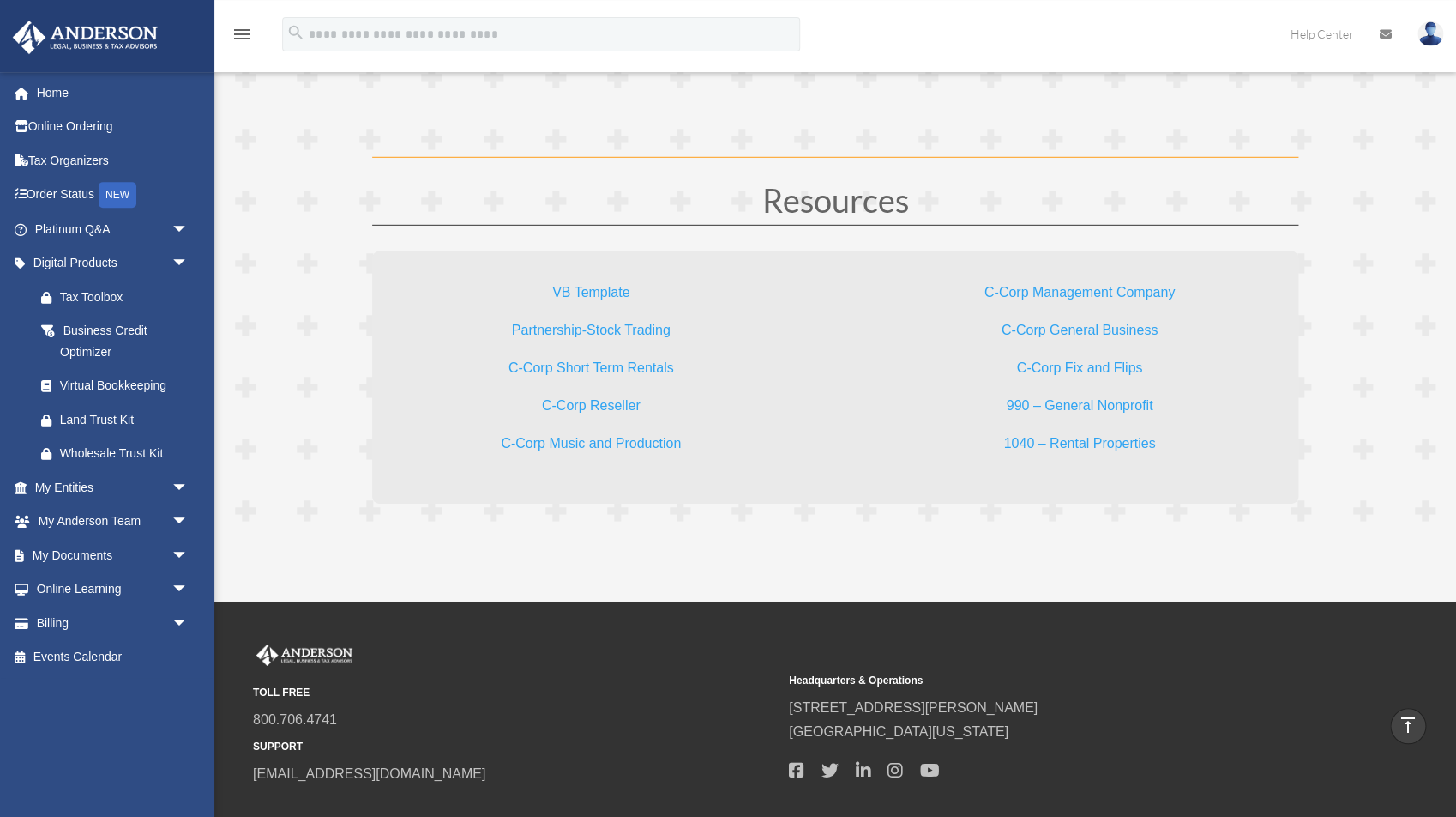
click at [646, 329] on link "Partnership-Stock Trading" at bounding box center [591, 335] width 159 height 23
click at [644, 369] on link "C-Corp Short Term Rentals" at bounding box center [591, 372] width 166 height 23
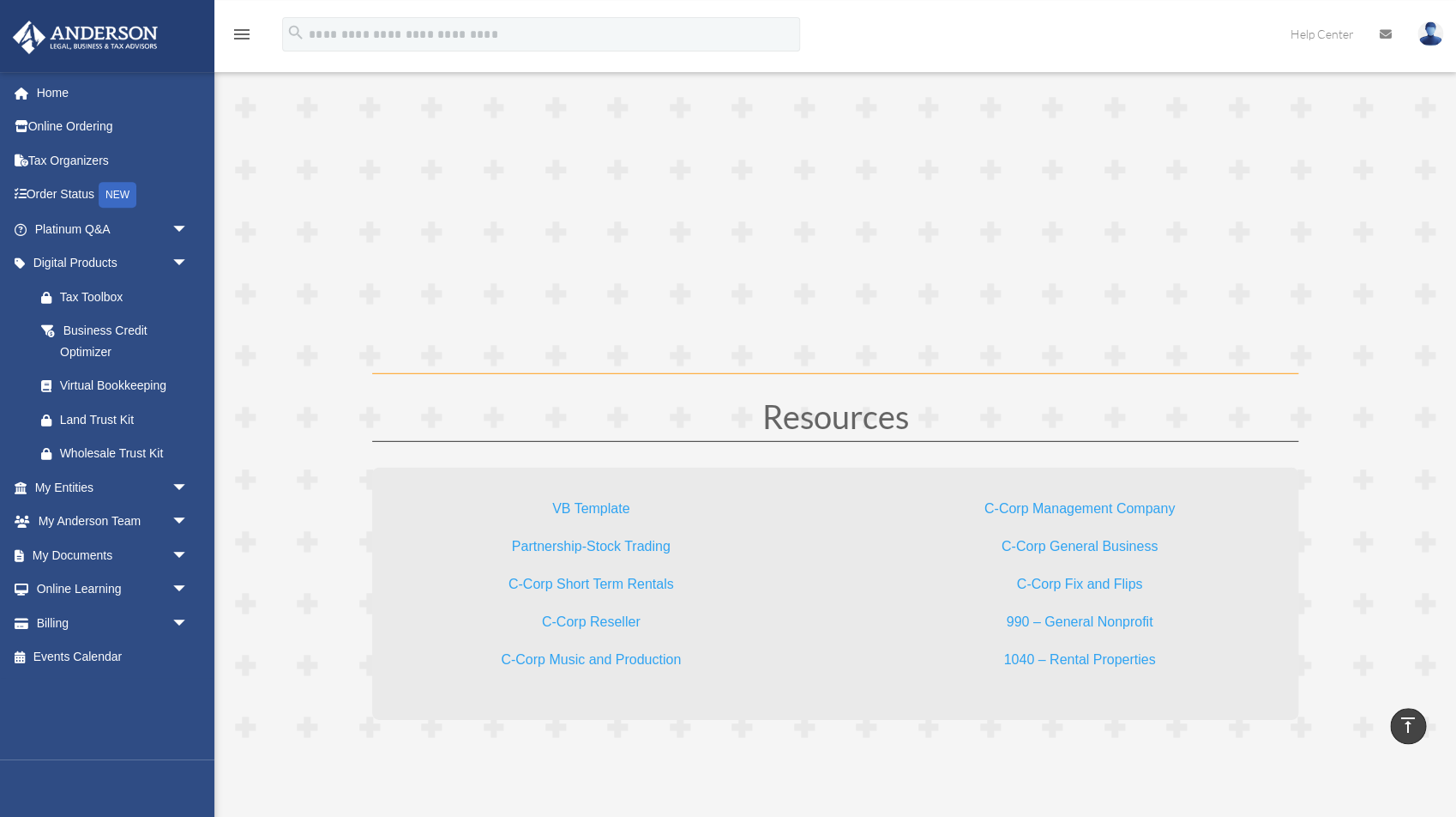
scroll to position [4854, 0]
click at [1045, 548] on link "C-Corp General Business" at bounding box center [1079, 554] width 156 height 23
click at [981, 590] on p "C-Corp Fix and Flips" at bounding box center [1079, 595] width 327 height 38
click at [1049, 590] on link "C-Corp Fix and Flips" at bounding box center [1079, 592] width 126 height 23
click at [1051, 511] on link "C-Corp Management Company" at bounding box center [1079, 516] width 190 height 23
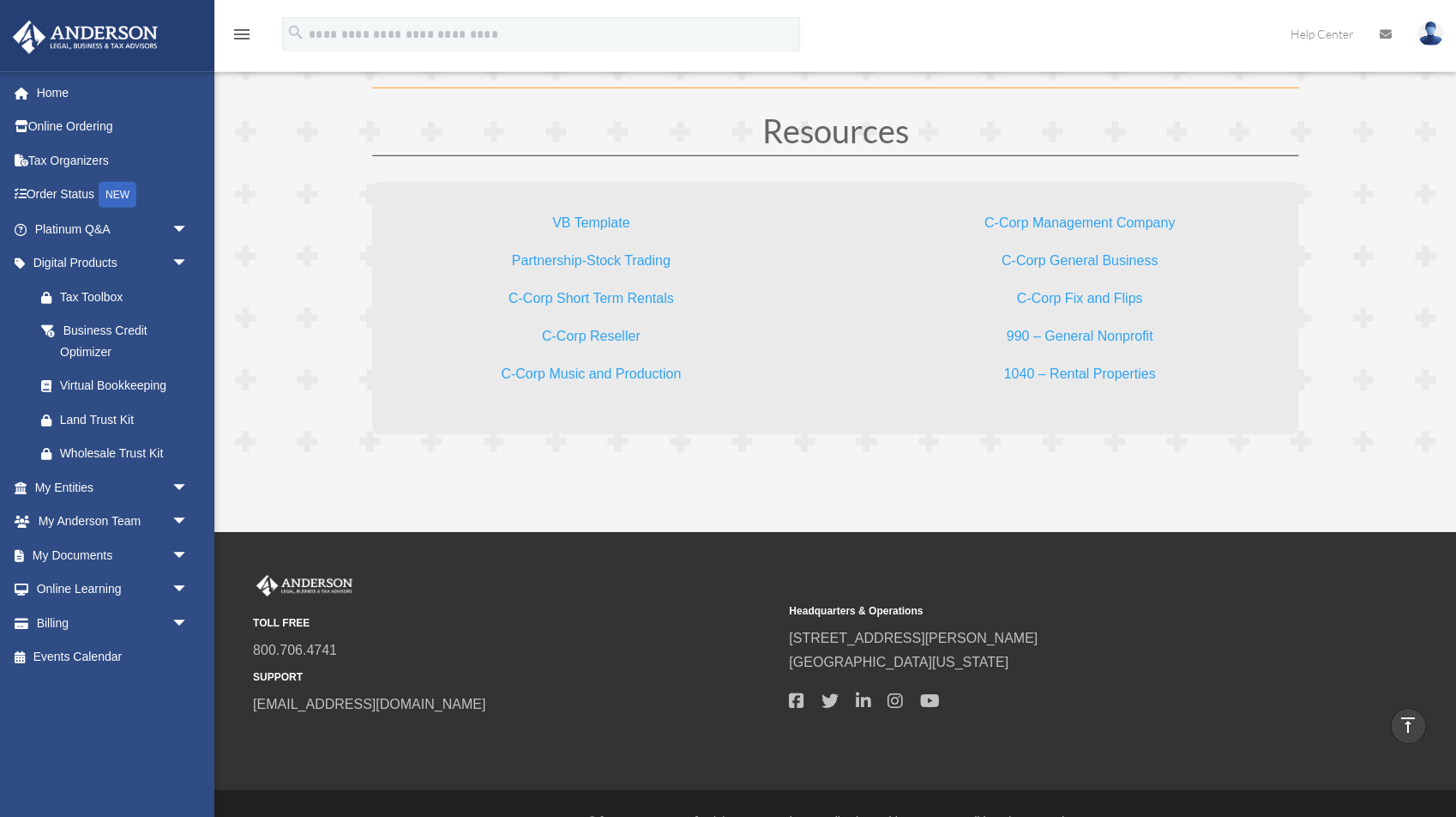
scroll to position [5141, 0]
click at [570, 371] on link "C-Corp Music and Production" at bounding box center [591, 378] width 180 height 23
